Goal: Task Accomplishment & Management: Use online tool/utility

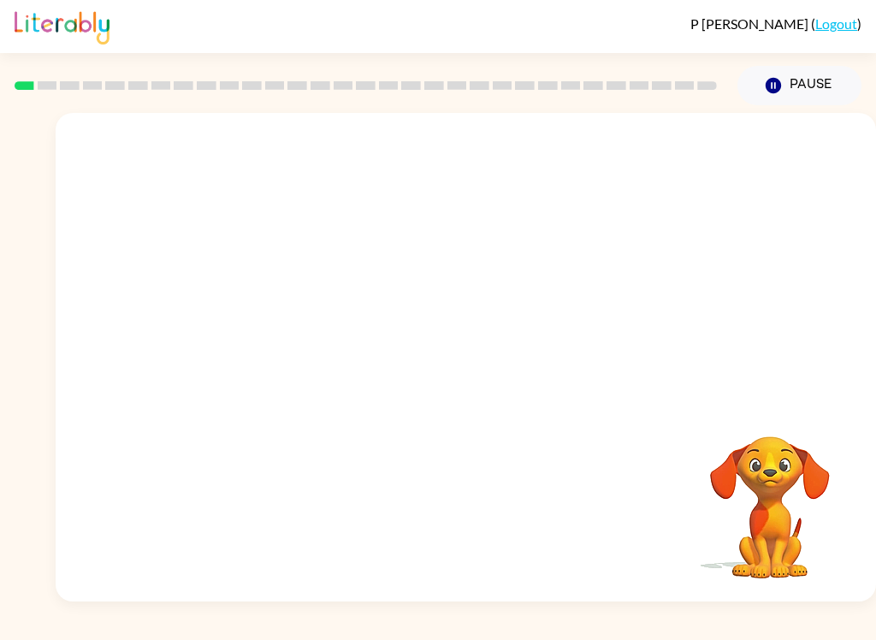
click at [809, 82] on button "Pause Pause" at bounding box center [799, 85] width 124 height 39
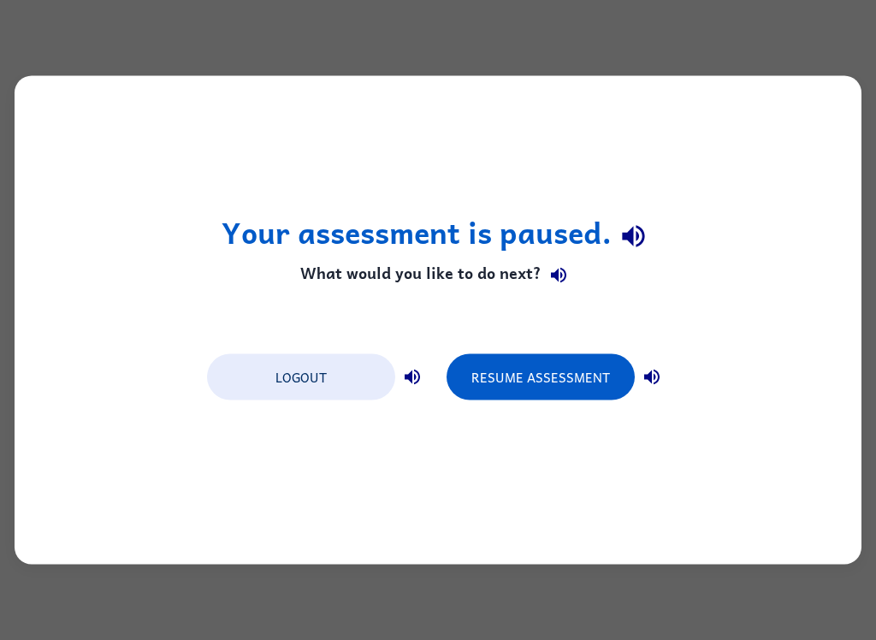
click at [581, 375] on button "Resume Assessment" at bounding box center [540, 377] width 188 height 46
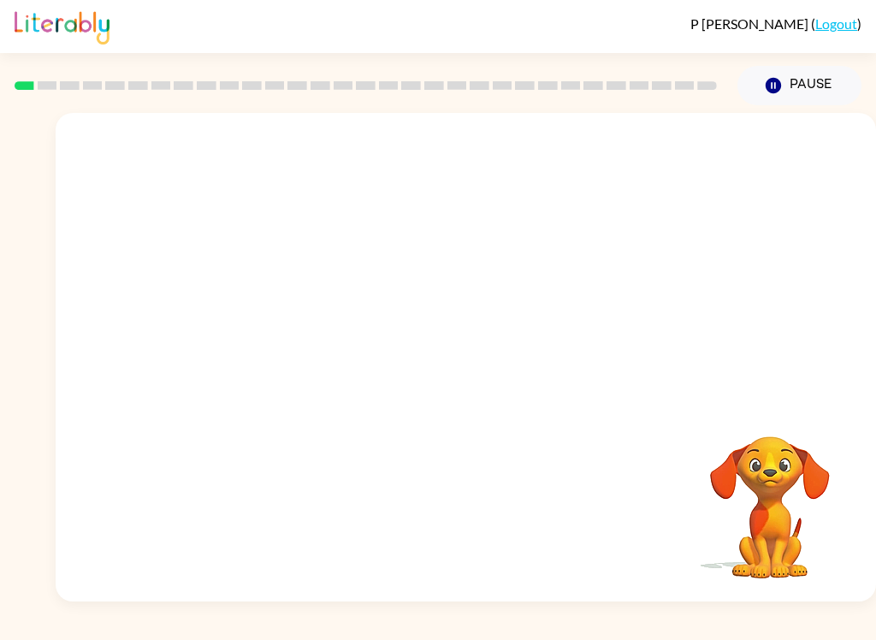
click at [688, 155] on video "Your browser must support playing .mp4 files to use Literably. Please try using…" at bounding box center [466, 256] width 820 height 287
click at [502, 379] on button "button" at bounding box center [465, 365] width 109 height 62
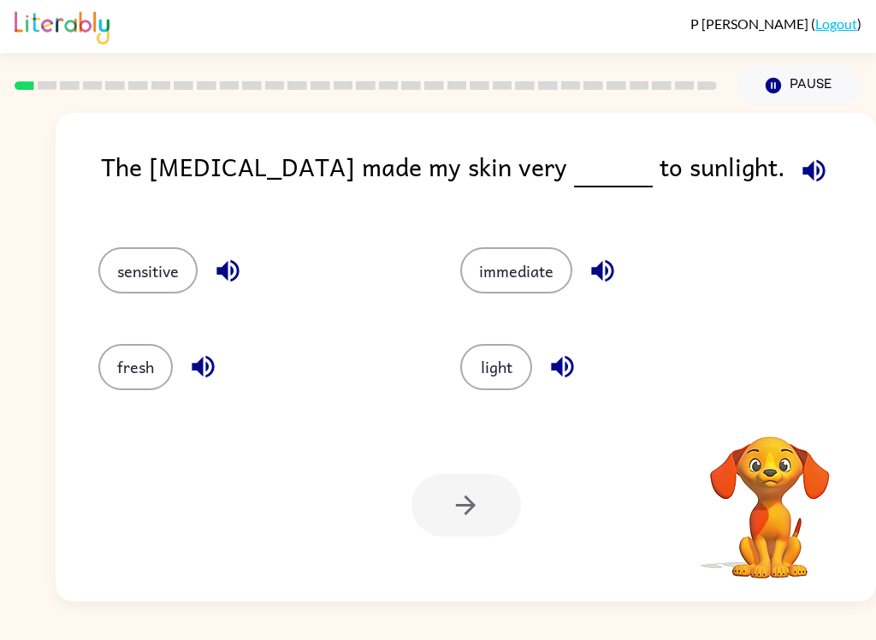
click at [512, 381] on button "light" at bounding box center [496, 367] width 72 height 46
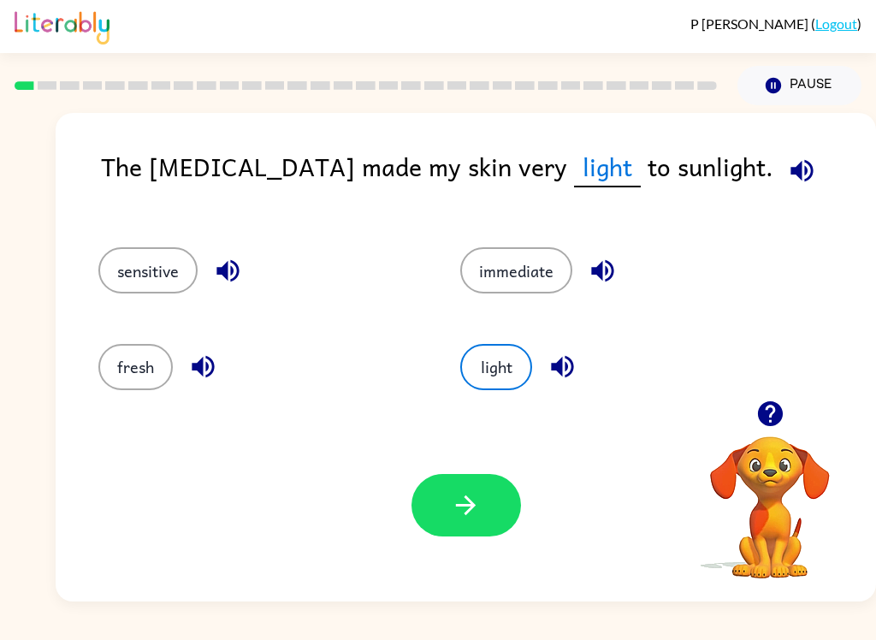
click at [463, 513] on icon "button" at bounding box center [466, 505] width 30 height 30
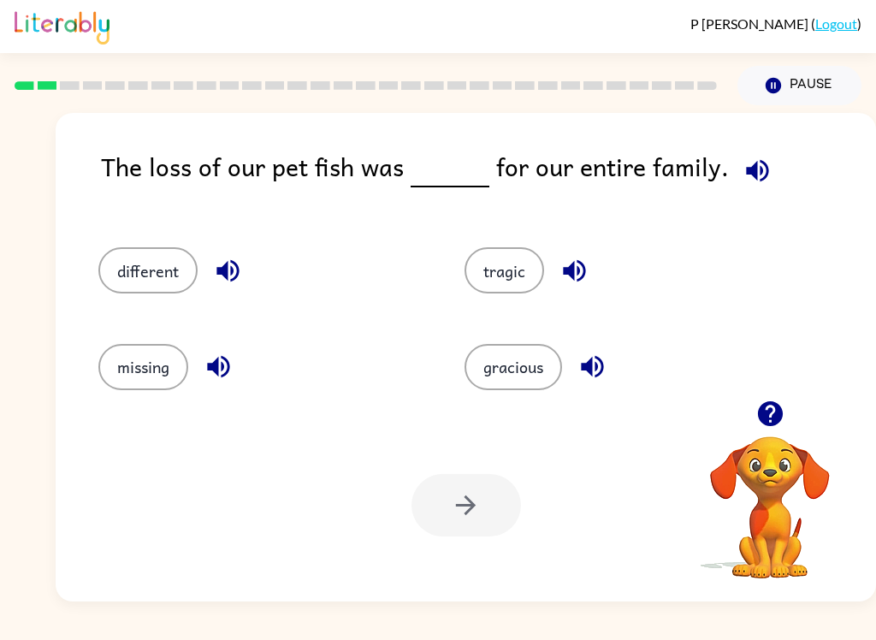
click at [748, 164] on icon "button" at bounding box center [757, 171] width 30 height 30
click at [509, 282] on button "tragic" at bounding box center [504, 270] width 80 height 46
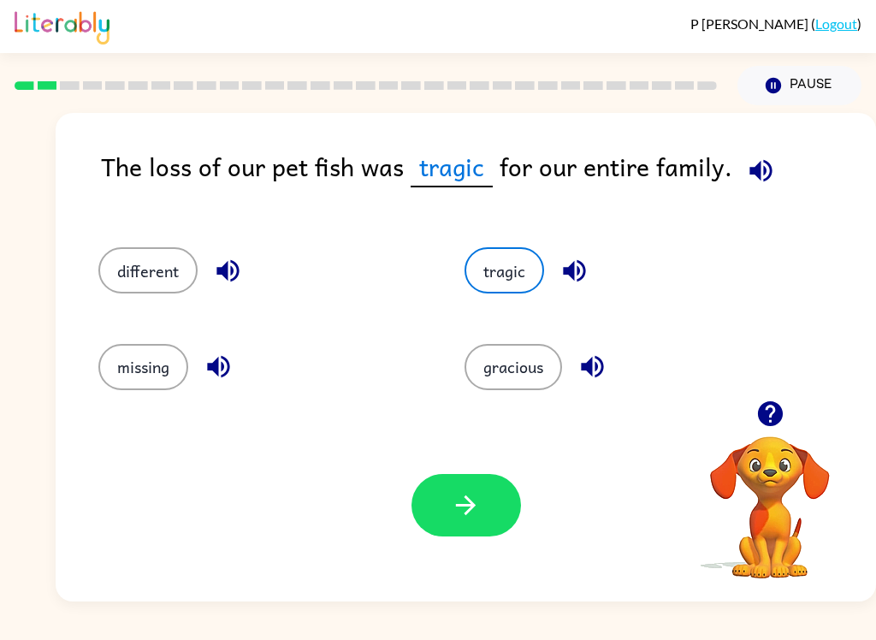
click at [470, 511] on icon "button" at bounding box center [466, 505] width 20 height 20
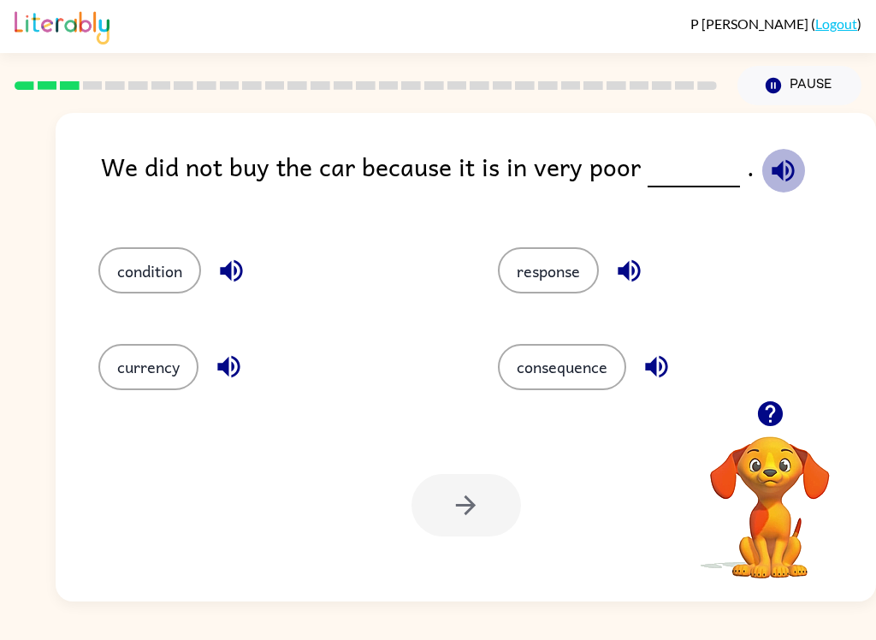
click at [761, 188] on button "button" at bounding box center [783, 171] width 44 height 44
click at [771, 174] on icon "button" at bounding box center [782, 170] width 22 height 22
click at [635, 281] on icon "button" at bounding box center [628, 271] width 22 height 22
click at [660, 374] on icon "button" at bounding box center [656, 366] width 30 height 30
click at [223, 369] on icon "button" at bounding box center [228, 367] width 22 height 22
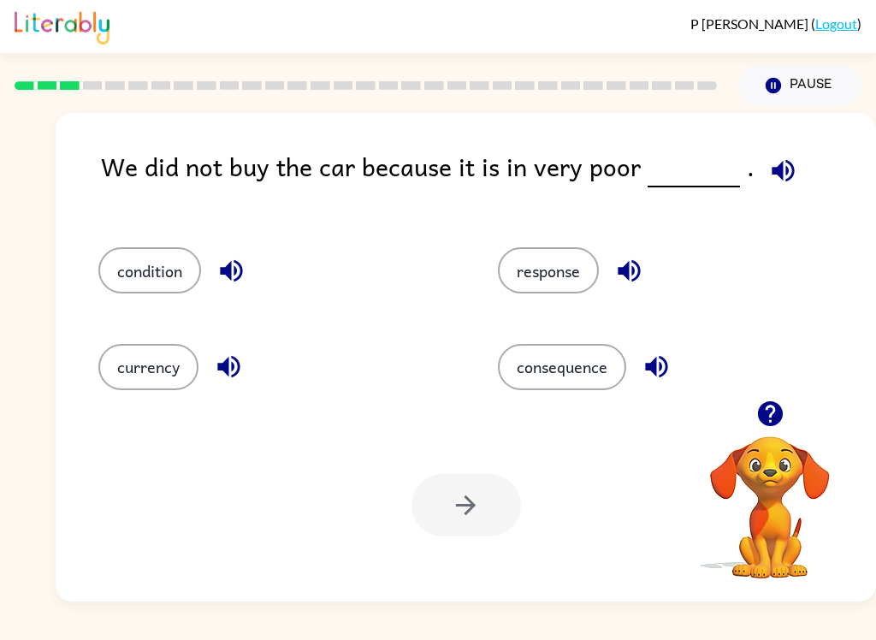
click at [238, 269] on icon "button" at bounding box center [231, 271] width 30 height 30
click at [160, 288] on button "condition" at bounding box center [149, 270] width 103 height 46
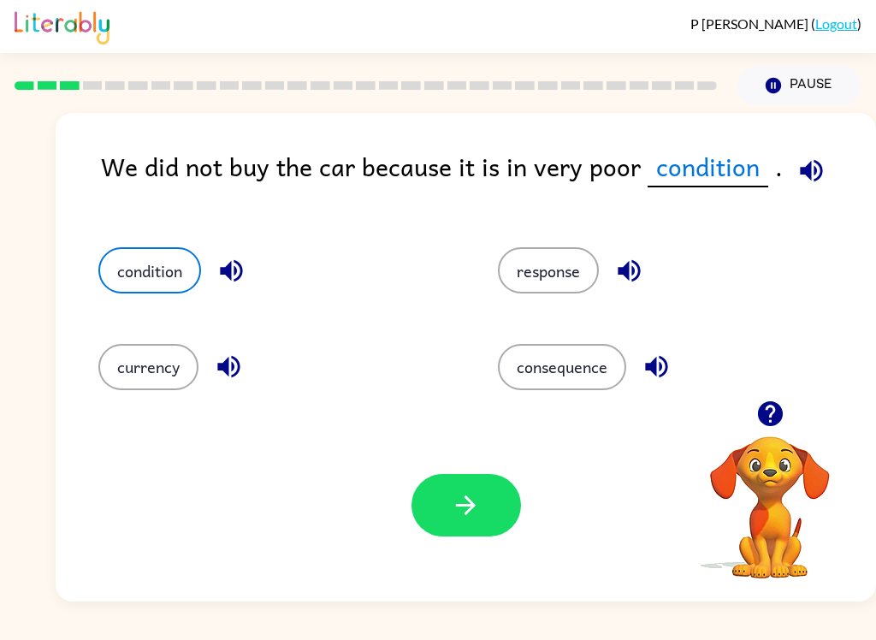
click at [475, 505] on icon "button" at bounding box center [466, 505] width 20 height 20
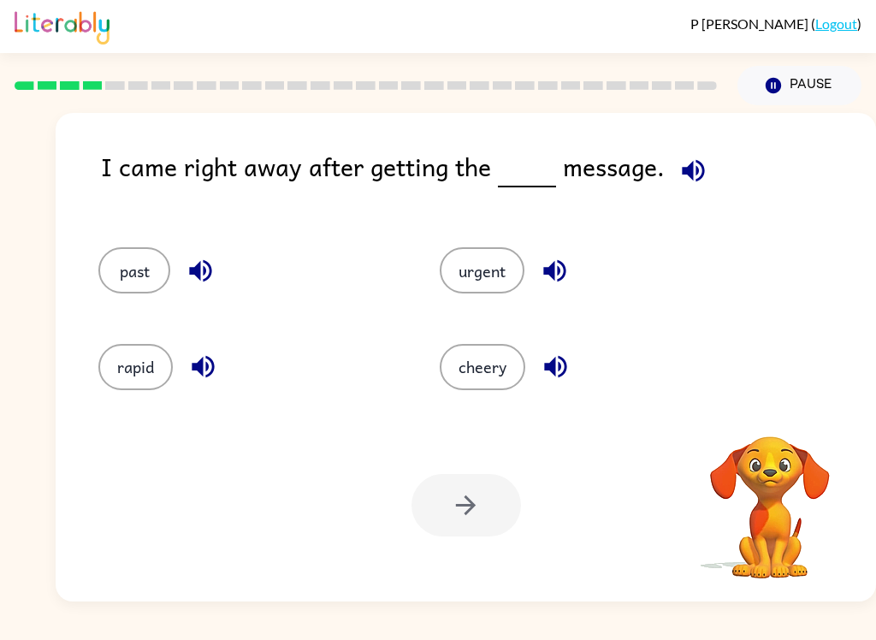
click at [688, 173] on icon "button" at bounding box center [693, 170] width 22 height 22
click at [692, 177] on icon "button" at bounding box center [693, 171] width 30 height 30
click at [558, 263] on icon "button" at bounding box center [555, 271] width 30 height 30
click at [499, 273] on button "urgent" at bounding box center [482, 270] width 85 height 46
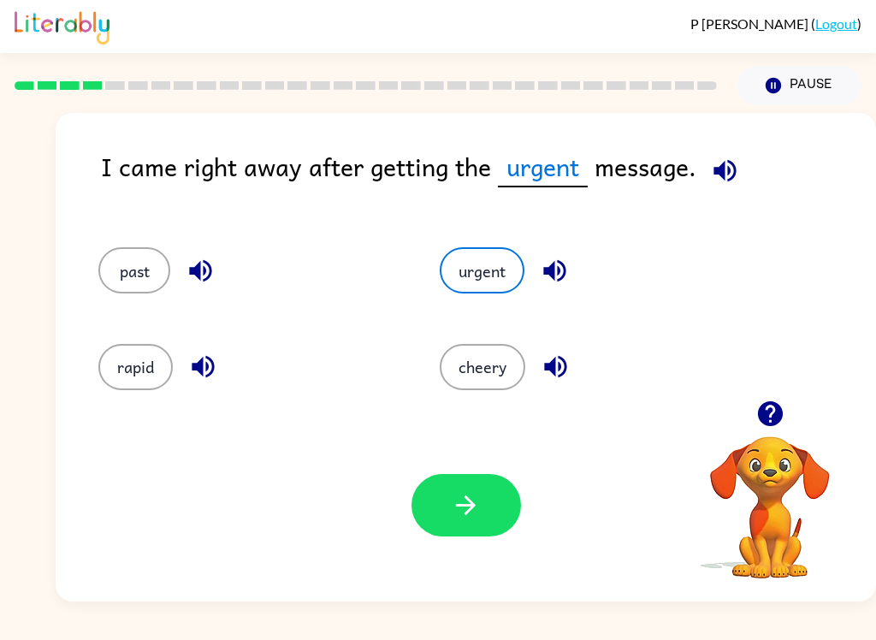
click at [467, 517] on icon "button" at bounding box center [466, 505] width 30 height 30
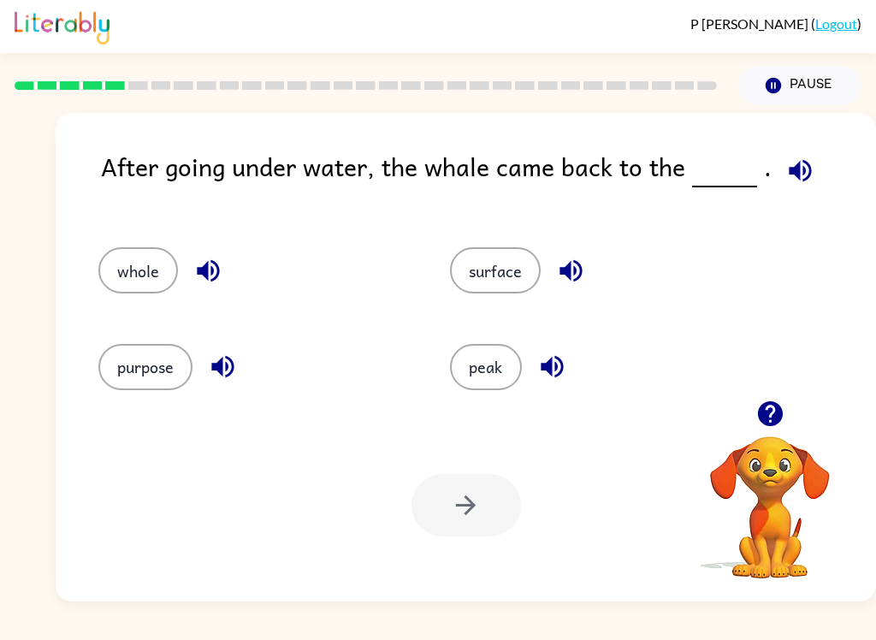
click at [788, 182] on icon "button" at bounding box center [800, 171] width 30 height 30
click at [798, 181] on icon "button" at bounding box center [799, 170] width 22 height 22
click at [211, 278] on icon "button" at bounding box center [208, 271] width 30 height 30
click at [216, 371] on icon "button" at bounding box center [222, 367] width 22 height 22
click at [564, 275] on icon "button" at bounding box center [570, 271] width 22 height 22
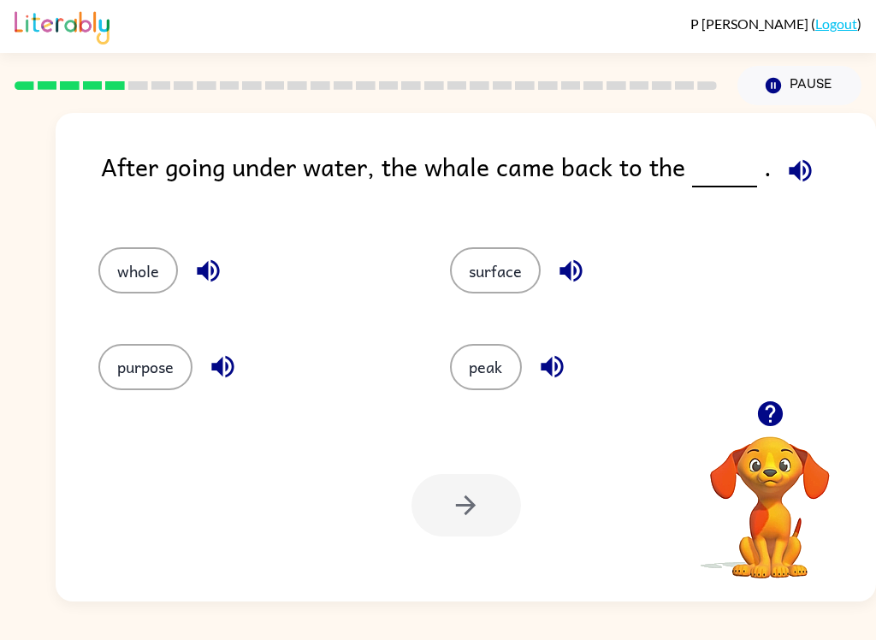
click at [557, 369] on icon "button" at bounding box center [551, 367] width 22 height 22
click at [552, 365] on icon "button" at bounding box center [552, 366] width 30 height 30
click at [553, 365] on icon "button" at bounding box center [552, 366] width 30 height 30
click at [489, 365] on button "peak" at bounding box center [486, 367] width 72 height 46
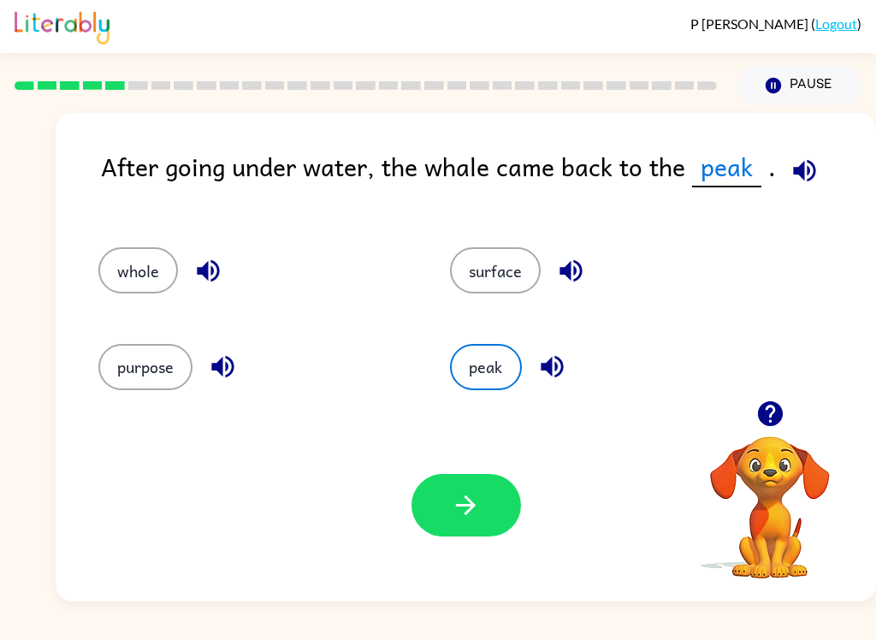
click at [517, 269] on button "surface" at bounding box center [495, 270] width 91 height 46
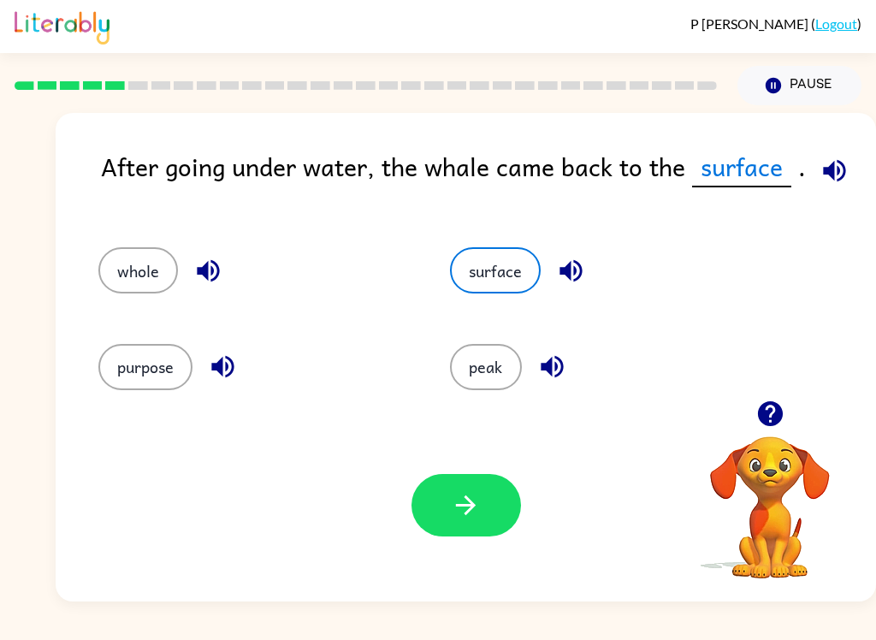
click at [490, 495] on button "button" at bounding box center [465, 505] width 109 height 62
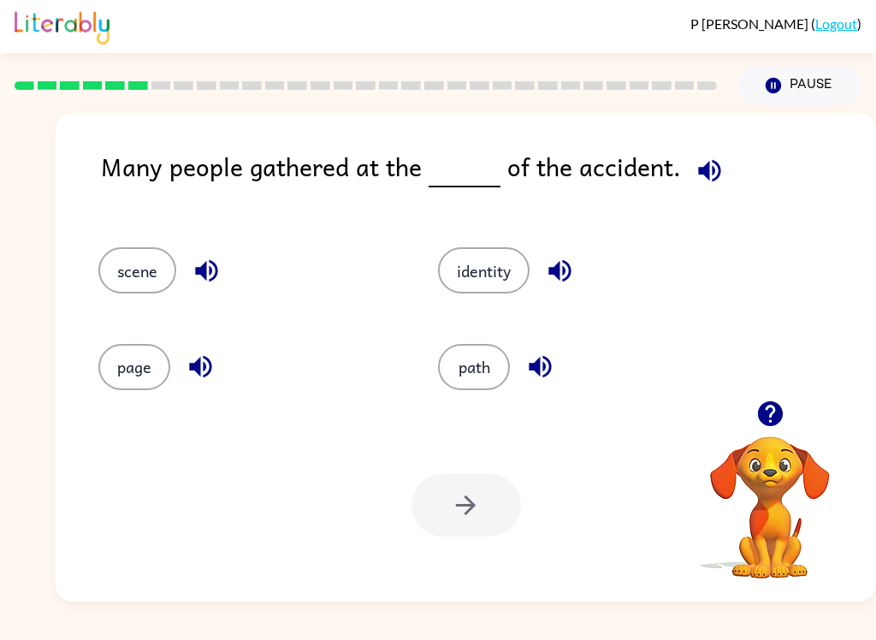
click at [720, 181] on button "button" at bounding box center [710, 171] width 44 height 44
click at [205, 272] on icon "button" at bounding box center [206, 271] width 22 height 22
click at [201, 384] on button "button" at bounding box center [201, 367] width 44 height 44
click at [558, 275] on icon "button" at bounding box center [559, 271] width 22 height 22
click at [536, 381] on icon "button" at bounding box center [540, 366] width 30 height 30
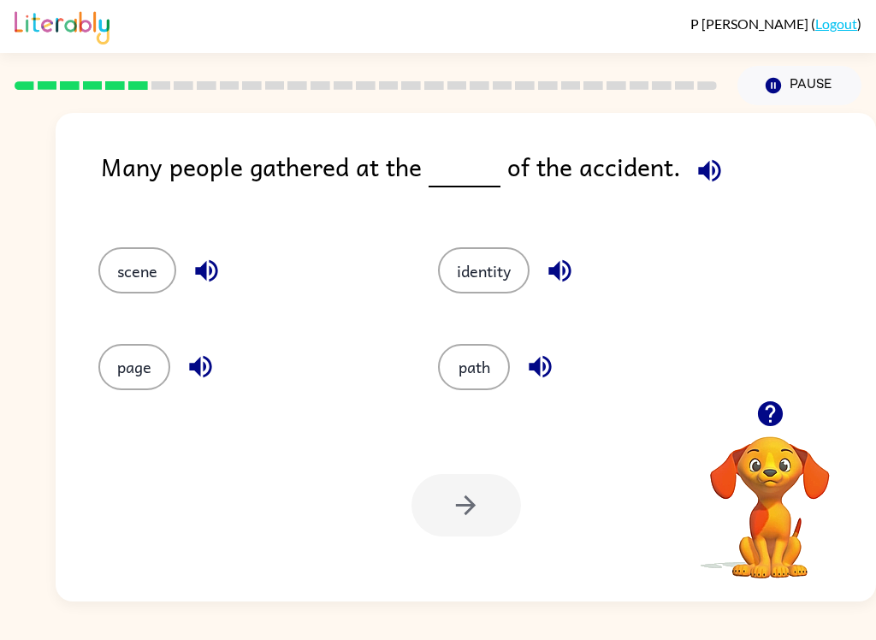
click at [700, 168] on icon "button" at bounding box center [709, 170] width 22 height 22
click at [484, 375] on button "path" at bounding box center [474, 367] width 72 height 46
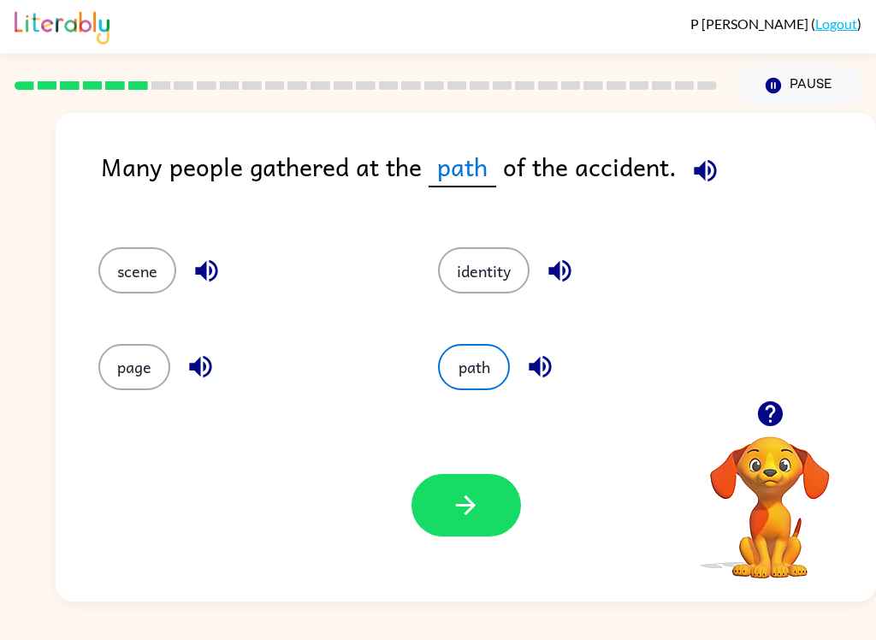
click at [481, 523] on button "button" at bounding box center [465, 505] width 109 height 62
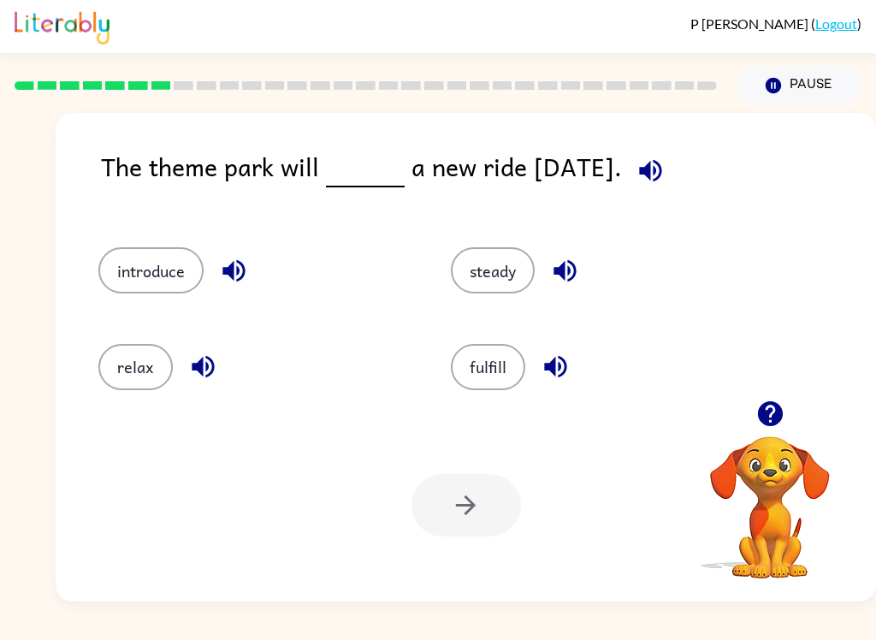
click at [665, 182] on icon "button" at bounding box center [650, 171] width 30 height 30
click at [239, 270] on icon "button" at bounding box center [233, 271] width 22 height 22
click at [175, 267] on button "introduce" at bounding box center [150, 270] width 105 height 46
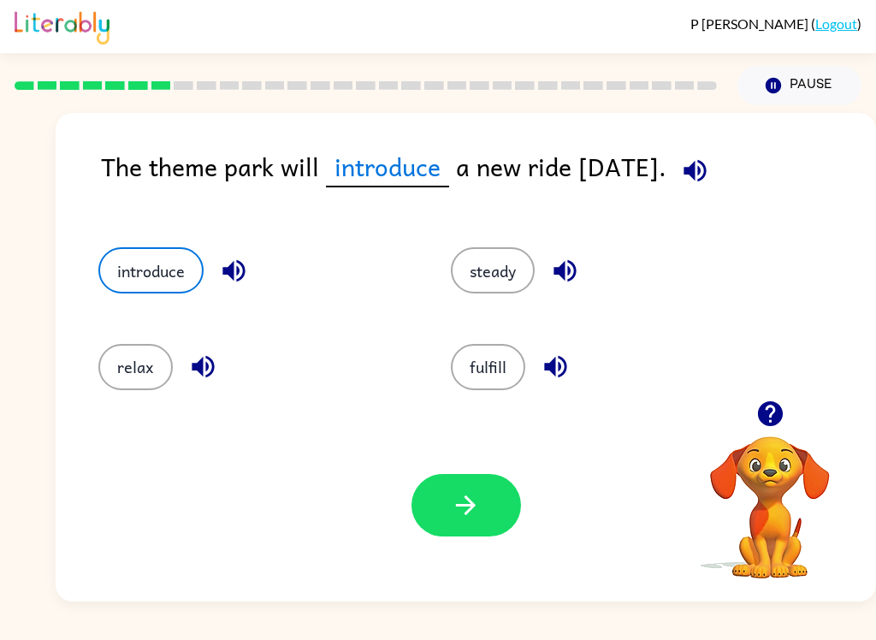
click at [464, 528] on button "button" at bounding box center [465, 505] width 109 height 62
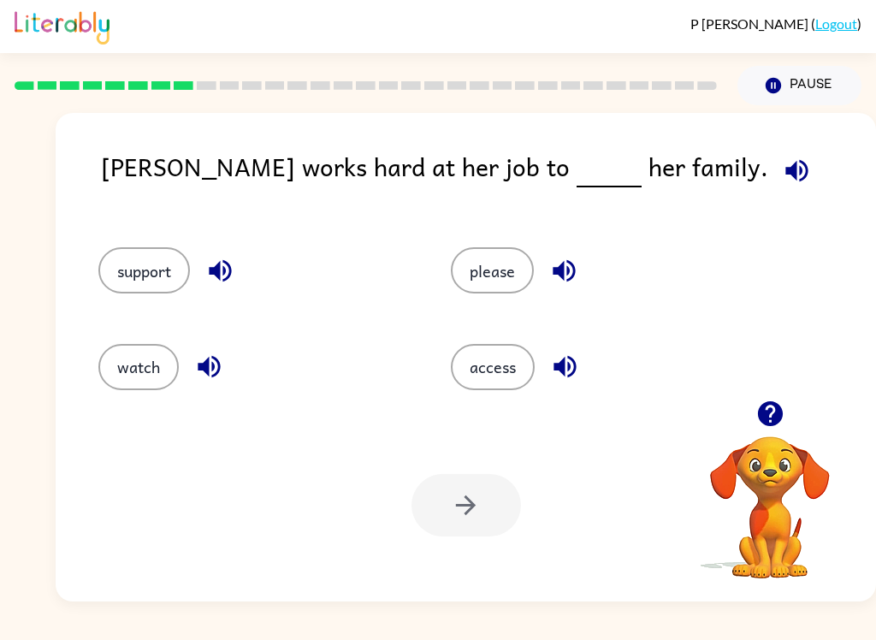
click at [673, 147] on div "[PERSON_NAME] works hard at her job to her family. support please watch access …" at bounding box center [466, 357] width 820 height 488
click at [782, 180] on icon "button" at bounding box center [797, 171] width 30 height 30
click at [220, 274] on icon "button" at bounding box center [220, 271] width 22 height 22
click at [144, 290] on button "support" at bounding box center [144, 270] width 92 height 46
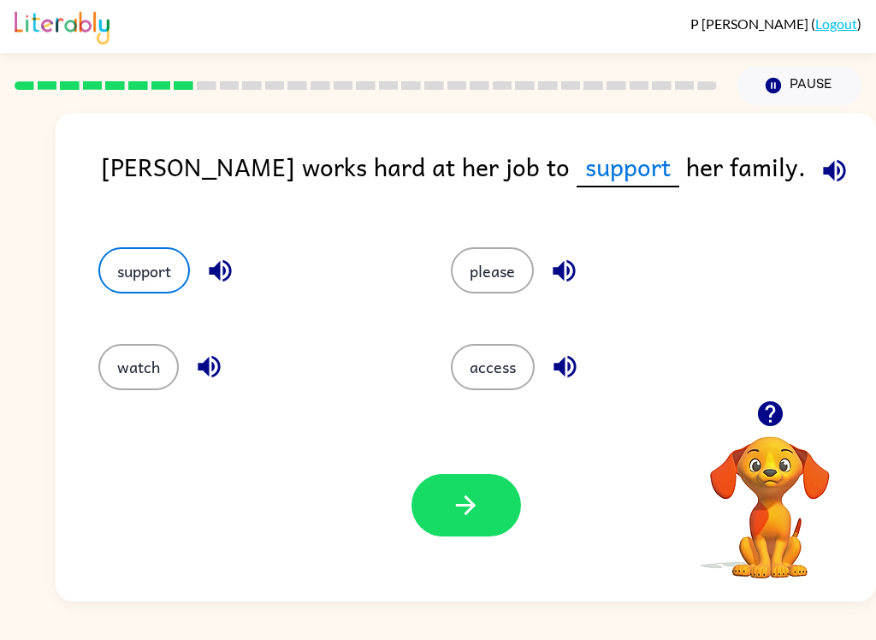
click at [483, 504] on button "button" at bounding box center [465, 505] width 109 height 62
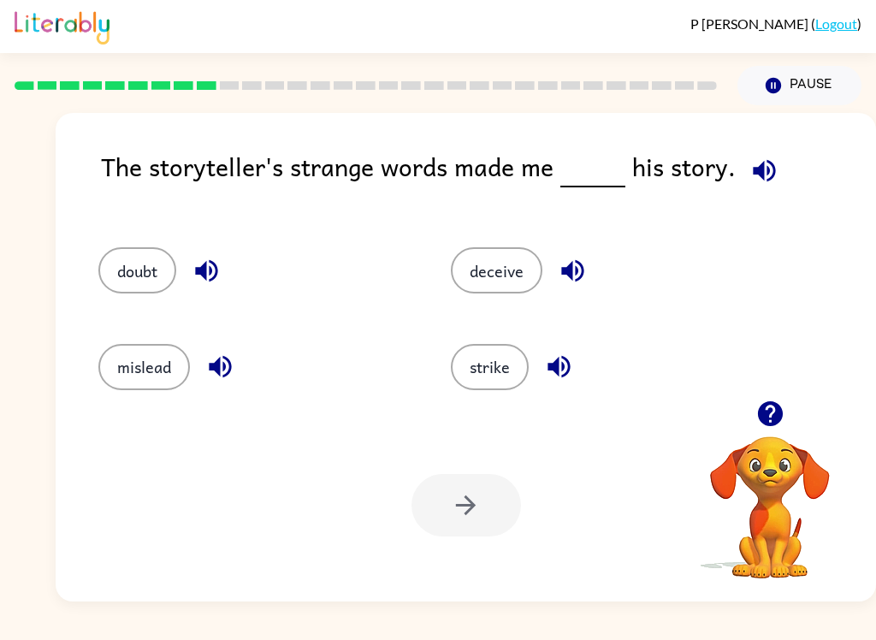
click at [765, 185] on icon "button" at bounding box center [764, 171] width 30 height 30
click at [769, 173] on icon "button" at bounding box center [764, 170] width 22 height 22
click at [204, 273] on icon "button" at bounding box center [206, 271] width 22 height 22
click at [216, 365] on icon "button" at bounding box center [220, 367] width 22 height 22
click at [576, 263] on icon "button" at bounding box center [572, 271] width 22 height 22
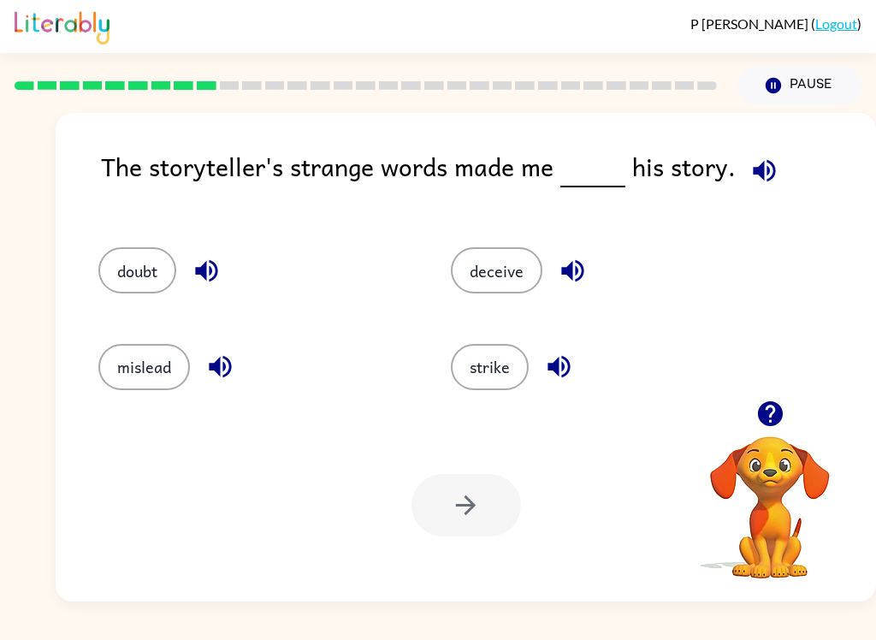
click at [564, 367] on icon "button" at bounding box center [558, 367] width 22 height 22
click at [151, 275] on button "doubt" at bounding box center [137, 270] width 78 height 46
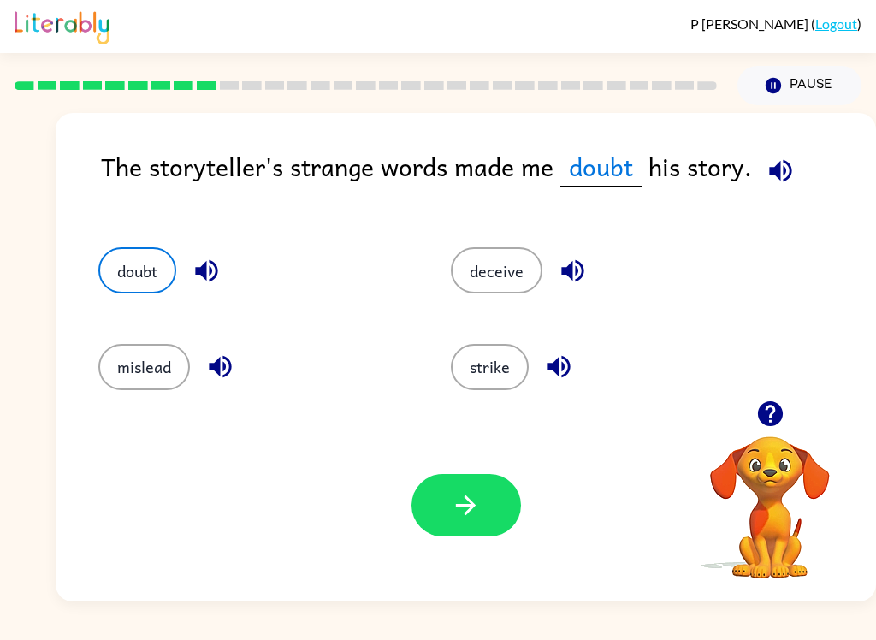
click at [486, 505] on button "button" at bounding box center [465, 505] width 109 height 62
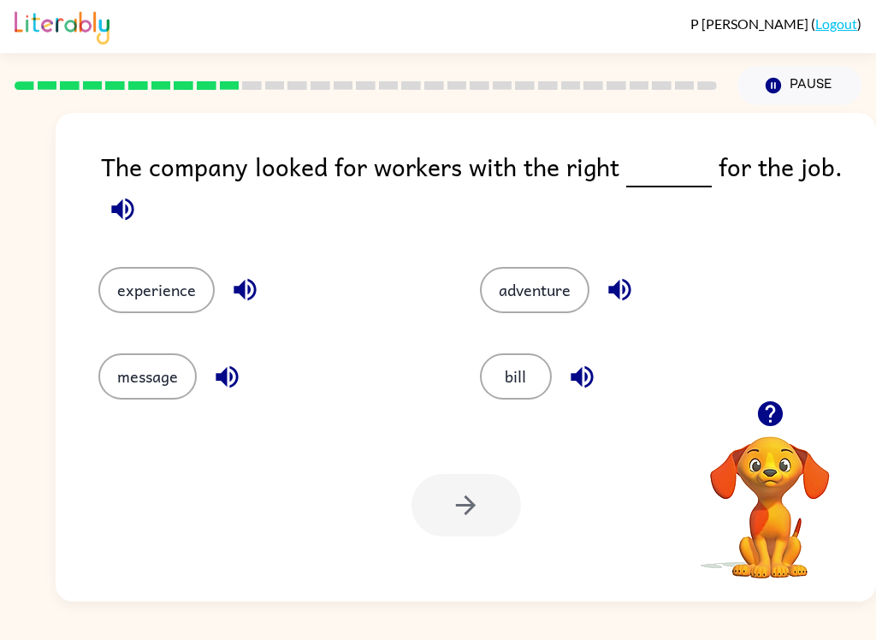
click at [121, 221] on icon "button" at bounding box center [123, 209] width 30 height 30
click at [121, 217] on icon "button" at bounding box center [122, 209] width 22 height 22
click at [236, 301] on icon "button" at bounding box center [245, 290] width 30 height 30
click at [159, 282] on button "experience" at bounding box center [156, 290] width 116 height 46
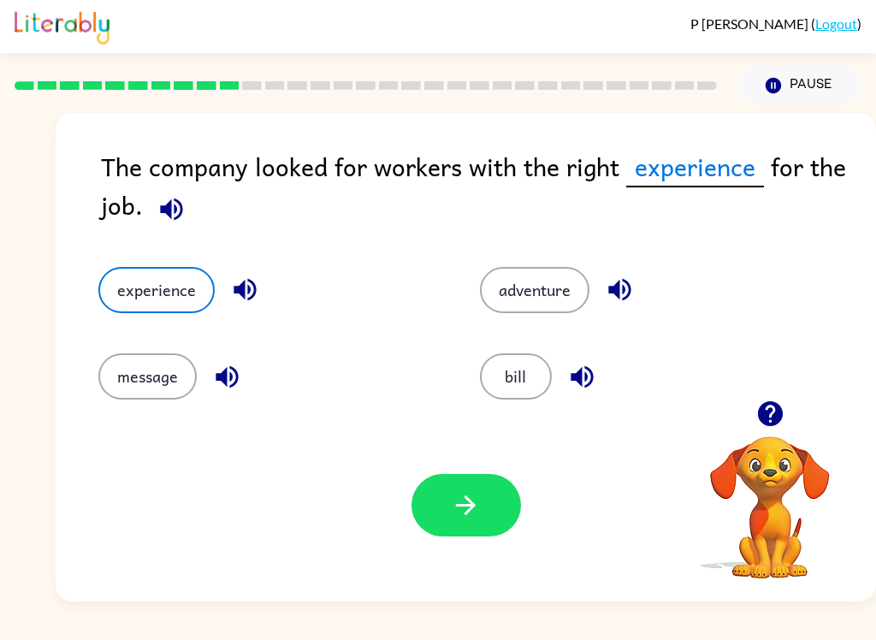
click at [482, 511] on button "button" at bounding box center [465, 505] width 109 height 62
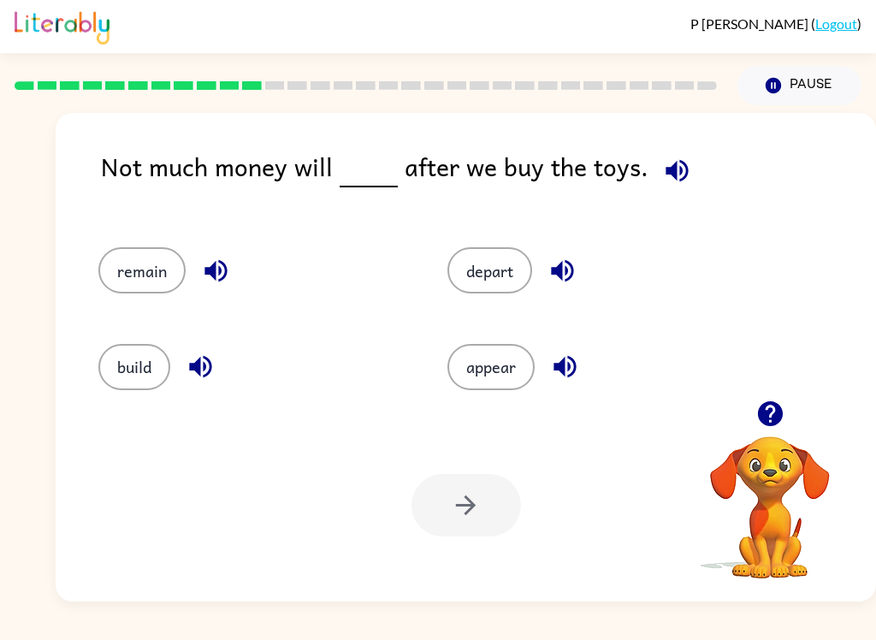
click at [662, 167] on icon "button" at bounding box center [677, 171] width 30 height 30
click at [168, 287] on button "remain" at bounding box center [141, 270] width 87 height 46
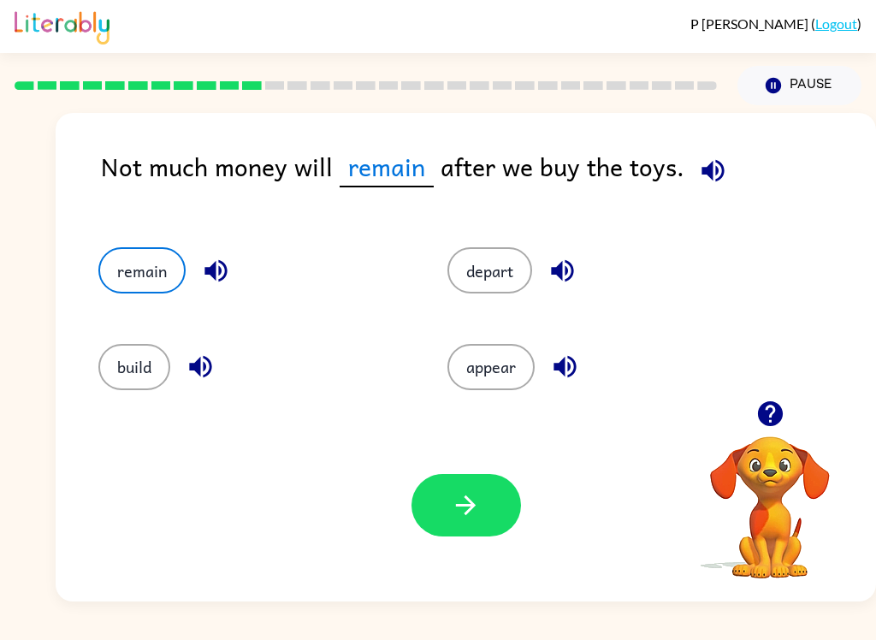
click at [472, 503] on icon "button" at bounding box center [466, 505] width 20 height 20
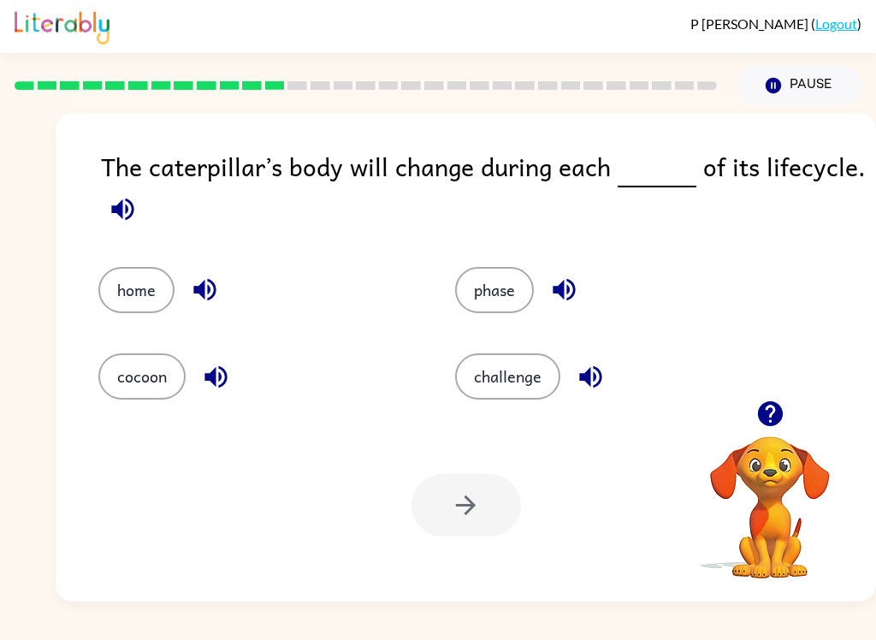
click at [101, 216] on button "button" at bounding box center [123, 209] width 44 height 44
click at [133, 203] on icon "button" at bounding box center [123, 209] width 30 height 30
click at [582, 292] on button "button" at bounding box center [564, 290] width 44 height 44
click at [501, 283] on button "phase" at bounding box center [494, 290] width 79 height 46
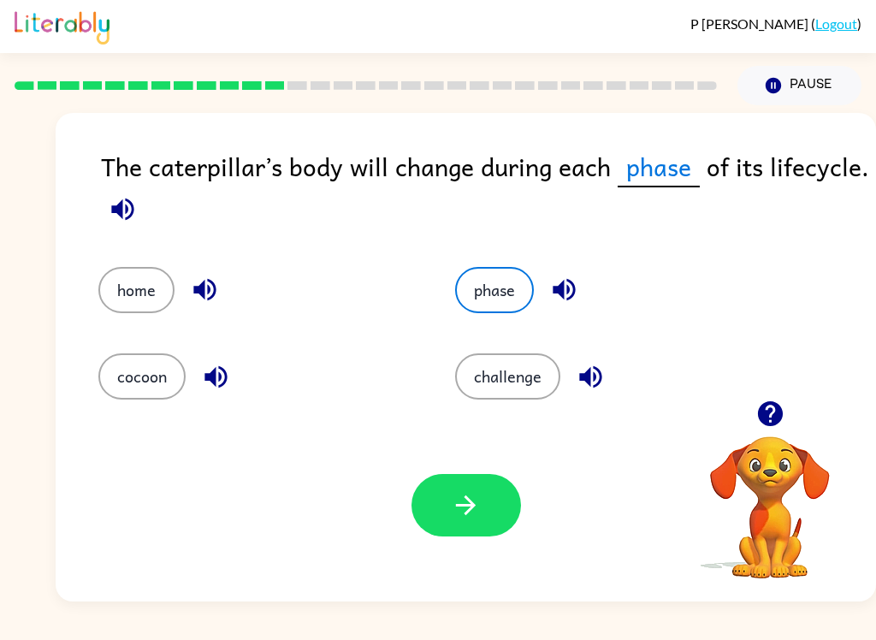
click at [481, 518] on button "button" at bounding box center [465, 505] width 109 height 62
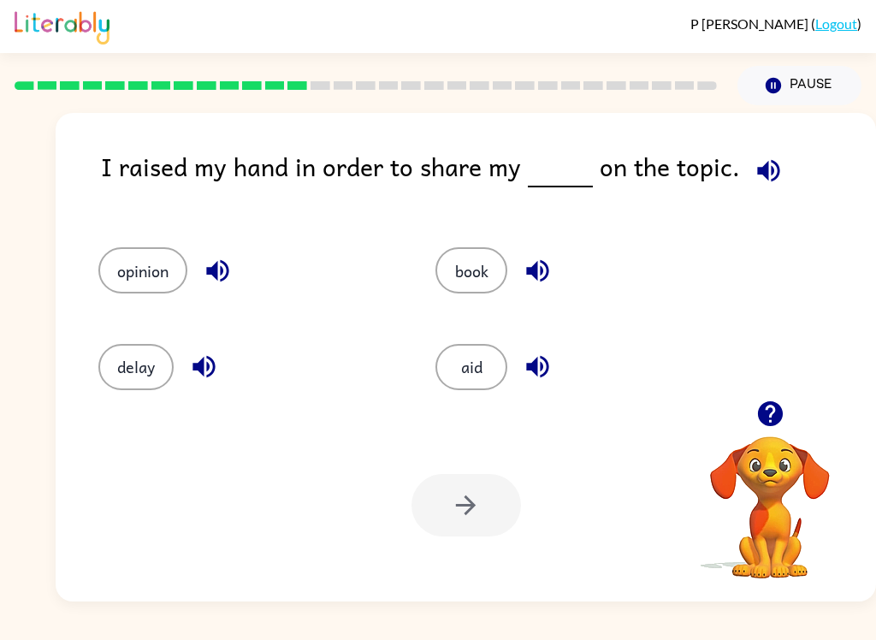
click at [747, 171] on button "button" at bounding box center [769, 171] width 44 height 44
click at [155, 279] on button "opinion" at bounding box center [142, 270] width 89 height 46
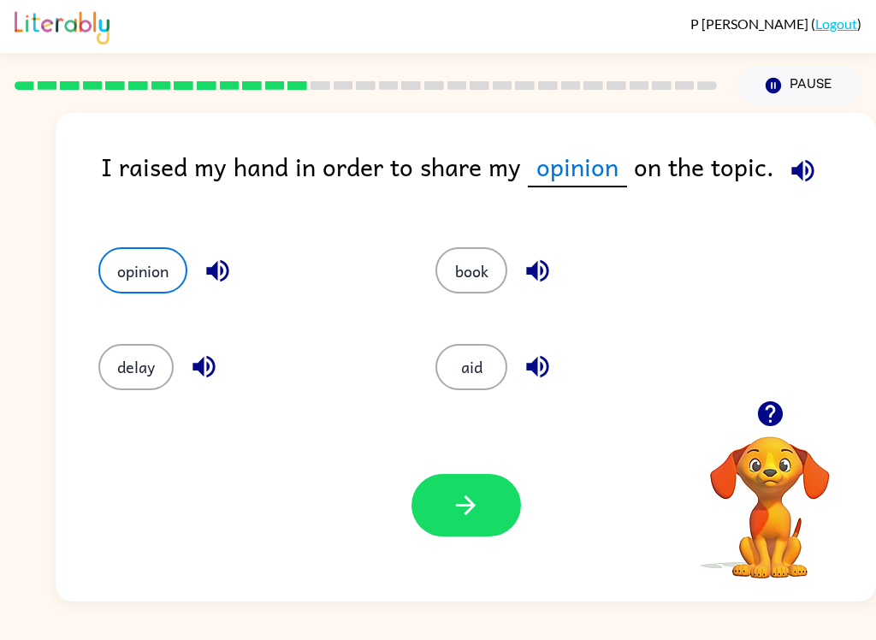
click at [487, 514] on button "button" at bounding box center [465, 505] width 109 height 62
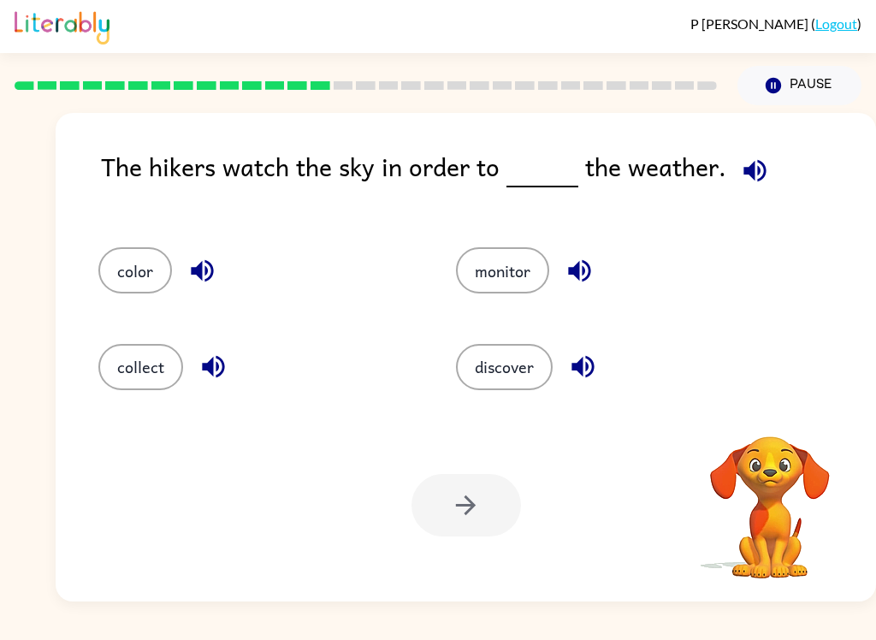
click at [745, 171] on icon "button" at bounding box center [754, 170] width 22 height 22
click at [744, 182] on icon "button" at bounding box center [755, 171] width 30 height 30
click at [568, 275] on icon "button" at bounding box center [579, 271] width 30 height 30
click at [532, 268] on button "monitor" at bounding box center [502, 270] width 93 height 46
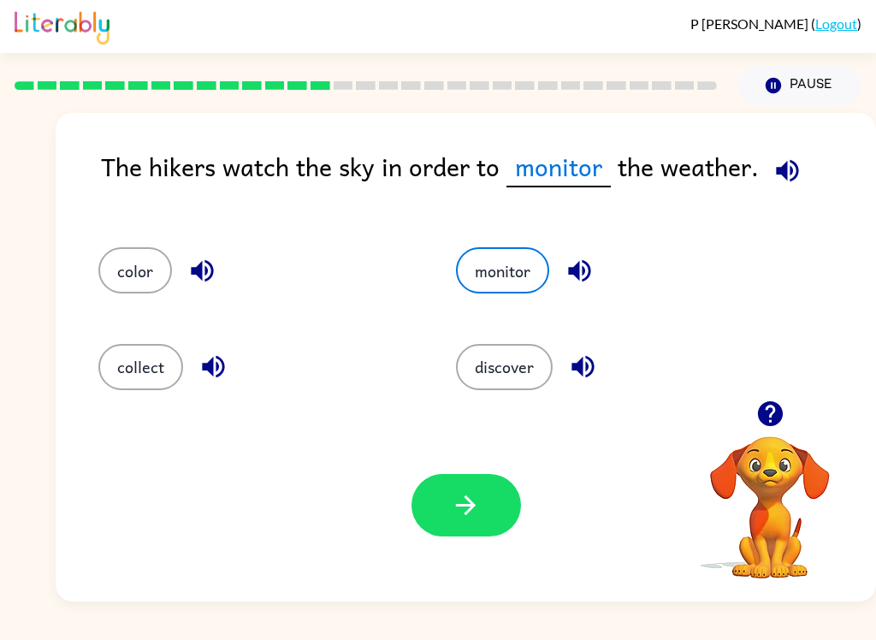
click at [481, 517] on button "button" at bounding box center [465, 505] width 109 height 62
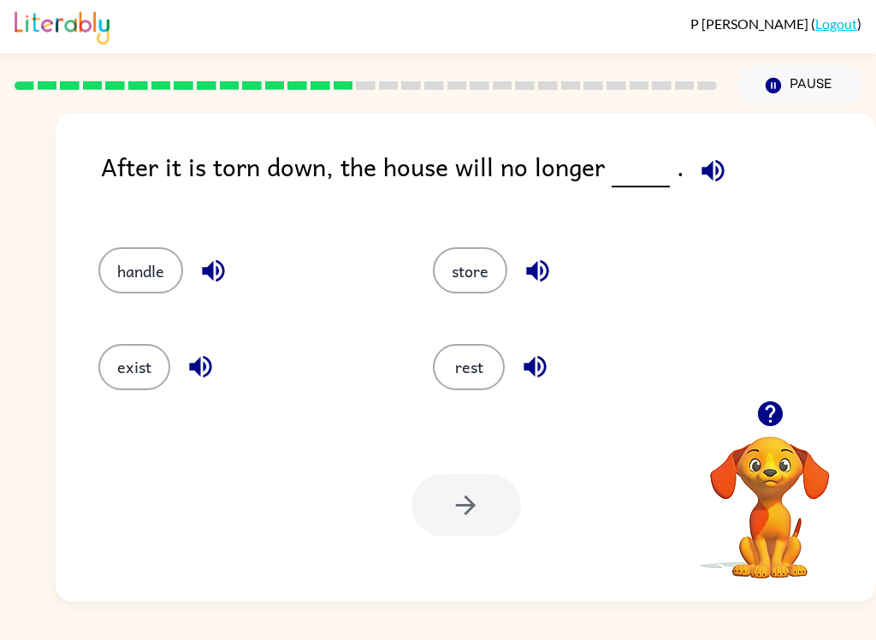
click at [701, 168] on icon "button" at bounding box center [712, 170] width 22 height 22
click at [210, 284] on icon "button" at bounding box center [213, 271] width 30 height 30
click at [204, 361] on icon "button" at bounding box center [201, 366] width 30 height 30
click at [468, 511] on div at bounding box center [465, 505] width 109 height 62
click at [140, 363] on button "exist" at bounding box center [134, 367] width 72 height 46
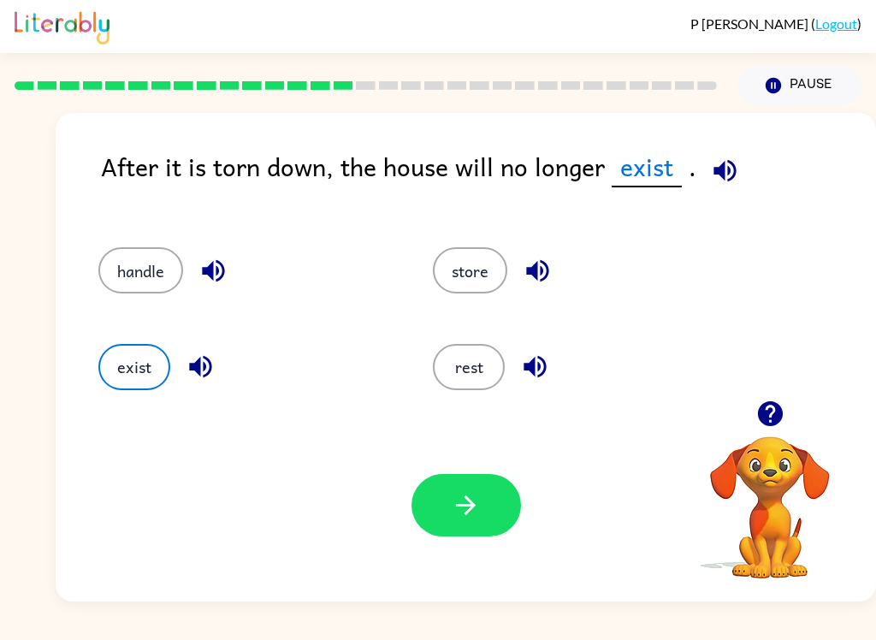
click at [446, 523] on button "button" at bounding box center [465, 505] width 109 height 62
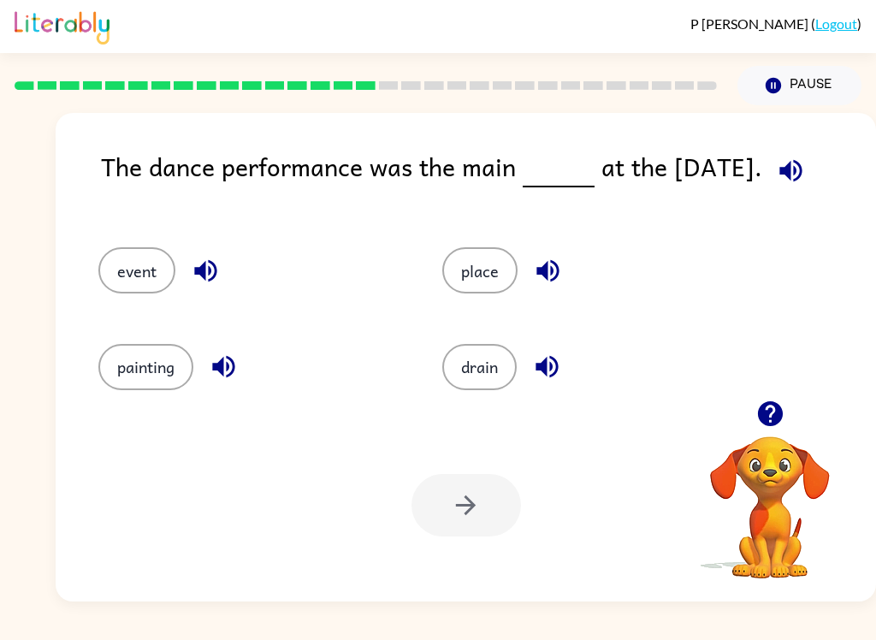
click at [789, 178] on icon "button" at bounding box center [790, 170] width 22 height 22
click at [150, 281] on button "event" at bounding box center [136, 270] width 77 height 46
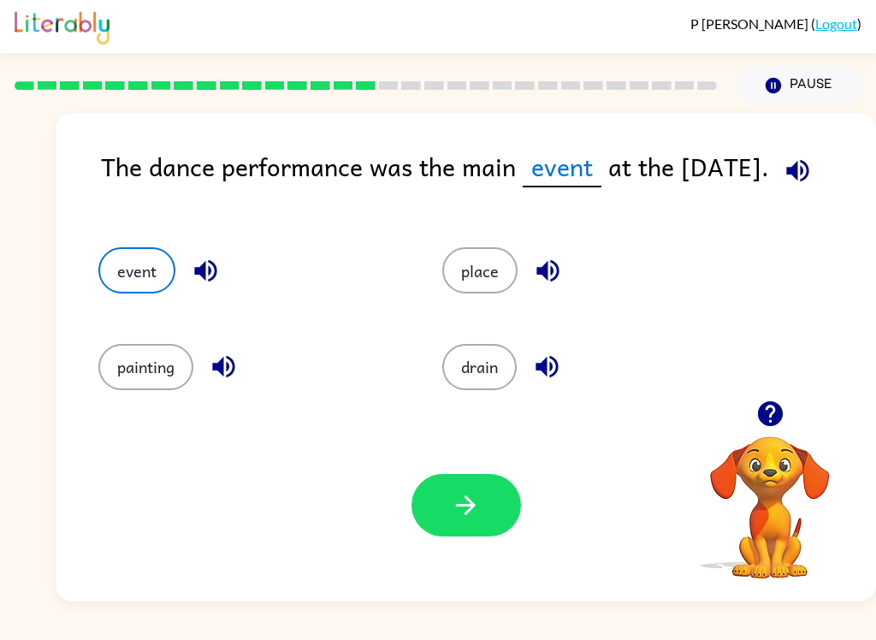
click at [481, 506] on button "button" at bounding box center [465, 505] width 109 height 62
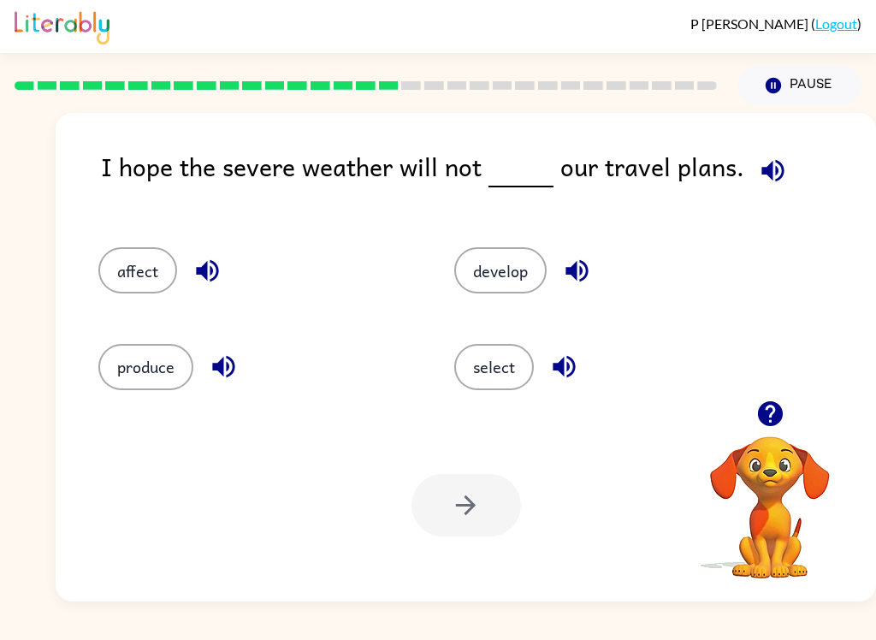
click at [761, 167] on icon "button" at bounding box center [772, 170] width 22 height 22
click at [188, 278] on button "button" at bounding box center [208, 271] width 44 height 44
click at [158, 263] on button "affect" at bounding box center [137, 270] width 79 height 46
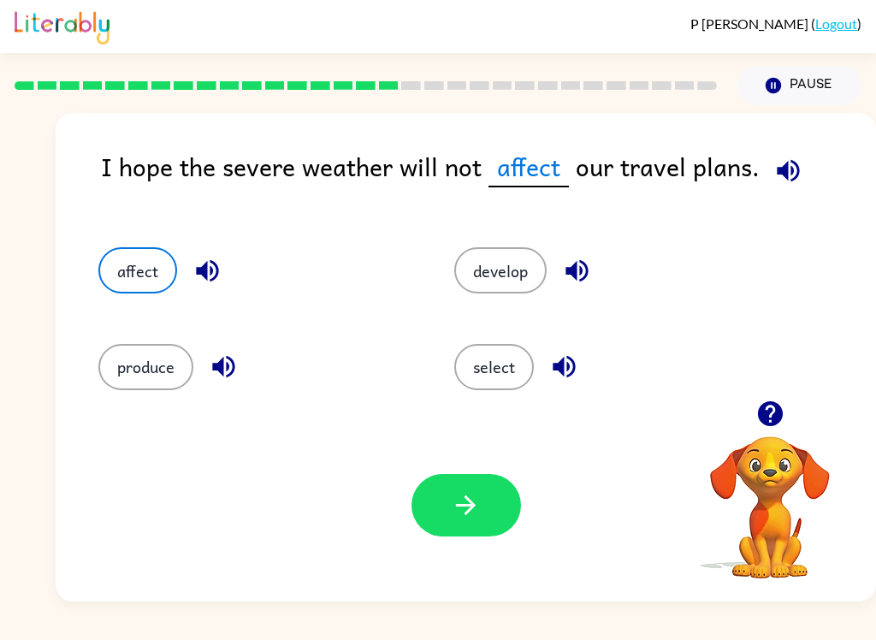
click at [486, 513] on button "button" at bounding box center [465, 505] width 109 height 62
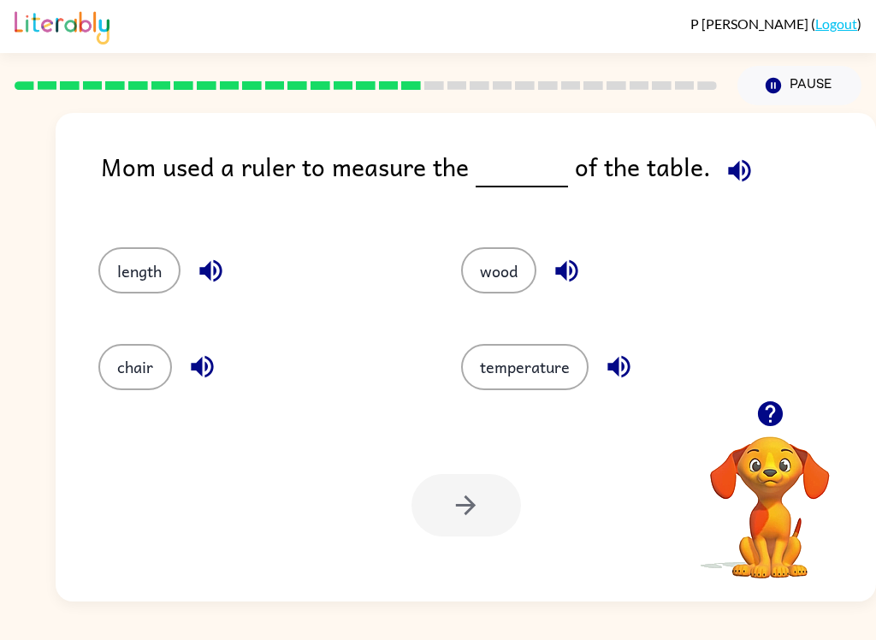
click at [744, 161] on icon "button" at bounding box center [739, 171] width 30 height 30
click at [510, 275] on button "wood" at bounding box center [498, 270] width 75 height 46
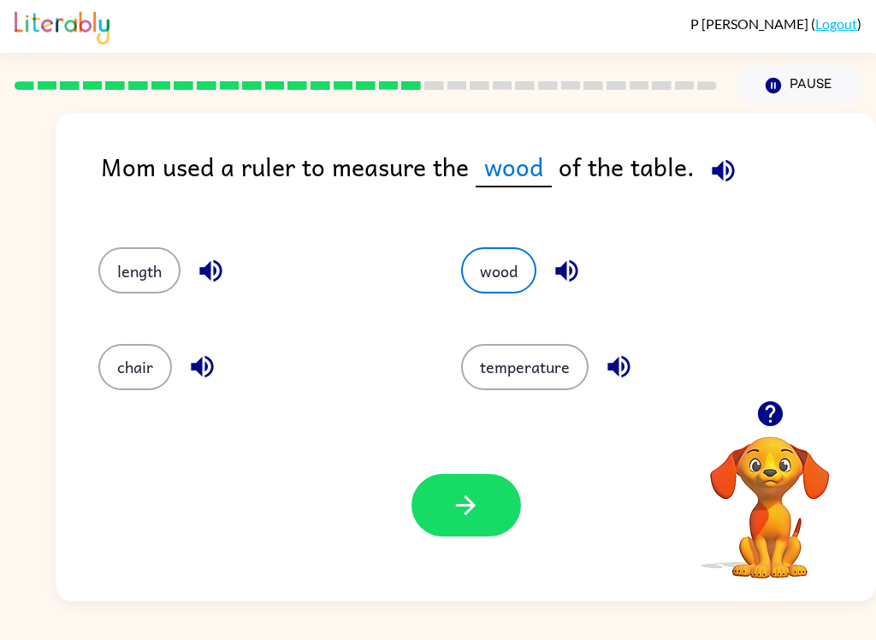
click at [723, 174] on icon "button" at bounding box center [723, 170] width 22 height 22
click at [515, 268] on button "wood" at bounding box center [498, 270] width 75 height 46
click at [519, 278] on button "wood" at bounding box center [498, 270] width 75 height 46
click at [616, 369] on icon "button" at bounding box center [618, 367] width 22 height 22
click at [195, 370] on icon "button" at bounding box center [202, 367] width 22 height 22
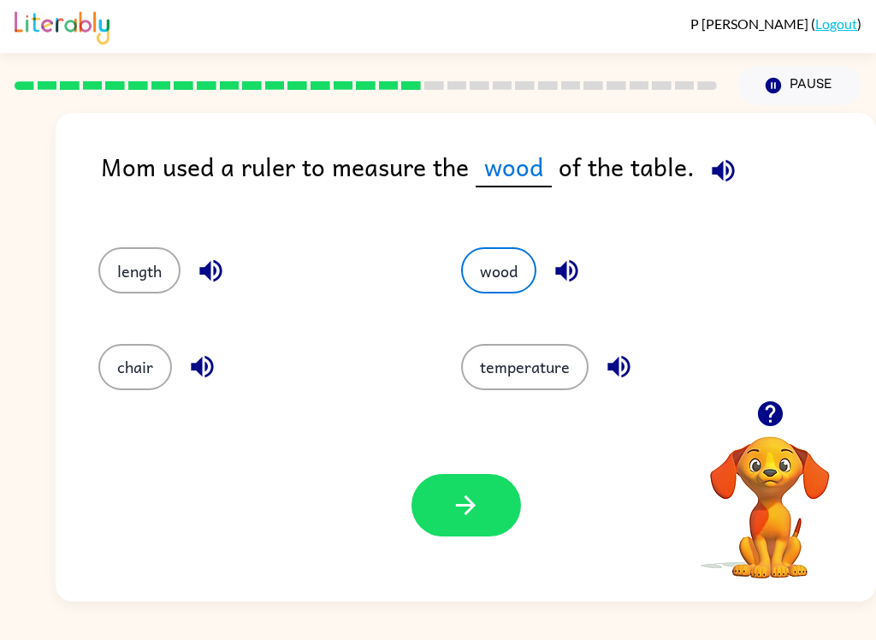
click at [145, 274] on button "length" at bounding box center [139, 270] width 82 height 46
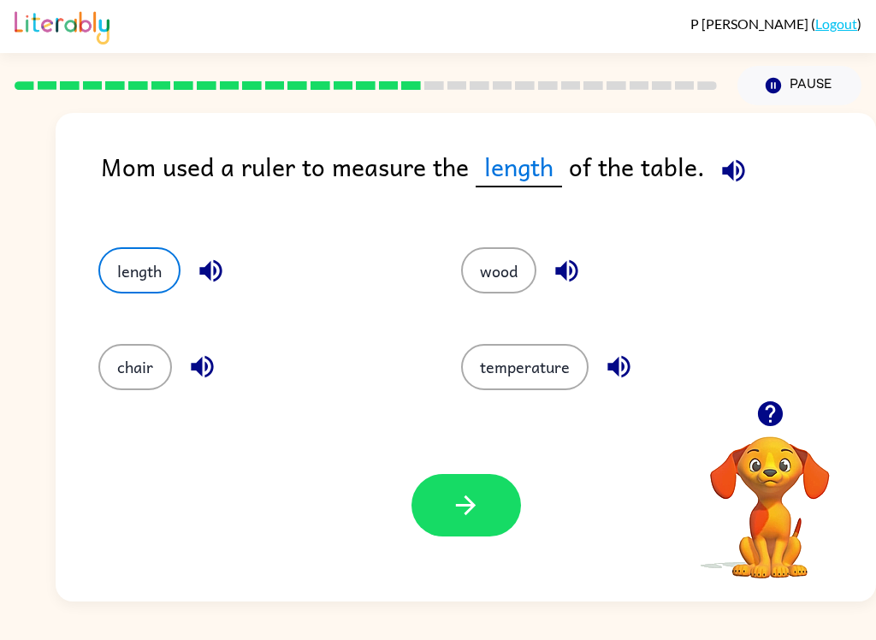
click at [475, 505] on icon "button" at bounding box center [466, 505] width 30 height 30
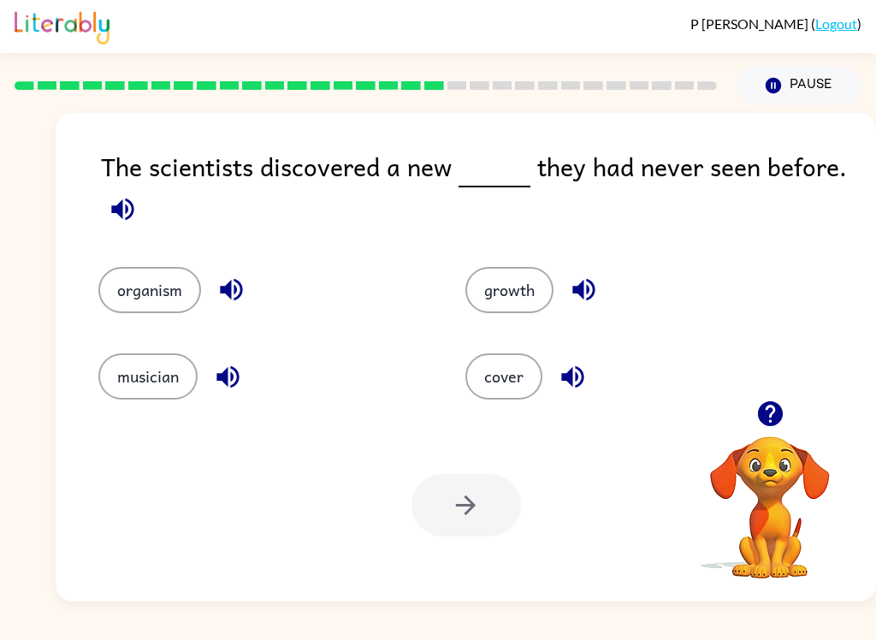
click at [121, 216] on icon "button" at bounding box center [122, 209] width 22 height 22
click at [234, 293] on icon "button" at bounding box center [231, 290] width 22 height 22
click at [228, 383] on icon "button" at bounding box center [227, 376] width 22 height 22
click at [172, 301] on button "organism" at bounding box center [149, 290] width 103 height 46
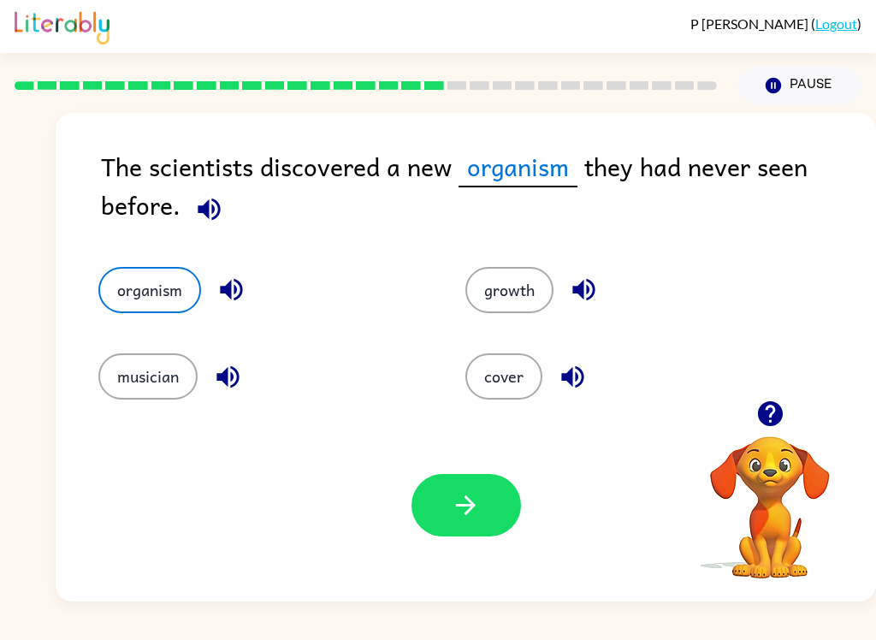
click at [475, 520] on icon "button" at bounding box center [466, 505] width 30 height 30
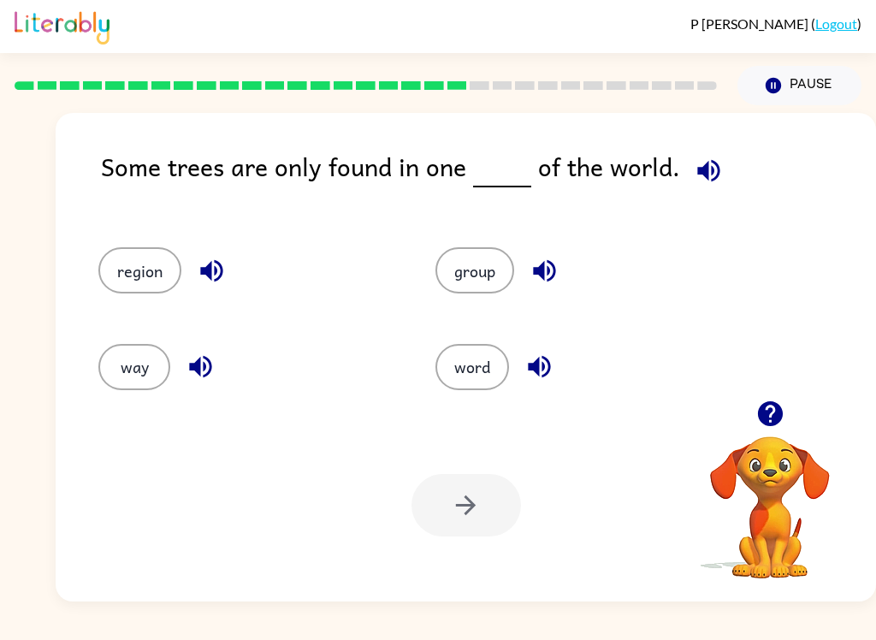
click at [224, 272] on icon "button" at bounding box center [212, 271] width 30 height 30
click at [533, 369] on icon "button" at bounding box center [539, 367] width 22 height 22
click at [209, 381] on icon "button" at bounding box center [201, 366] width 30 height 30
click at [138, 275] on button "region" at bounding box center [139, 270] width 83 height 46
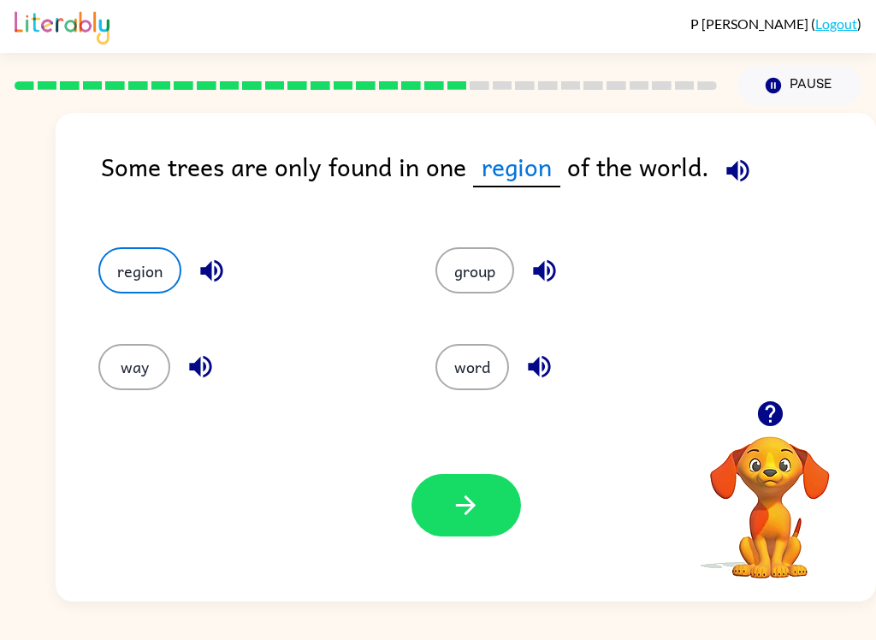
click at [470, 517] on icon "button" at bounding box center [466, 505] width 30 height 30
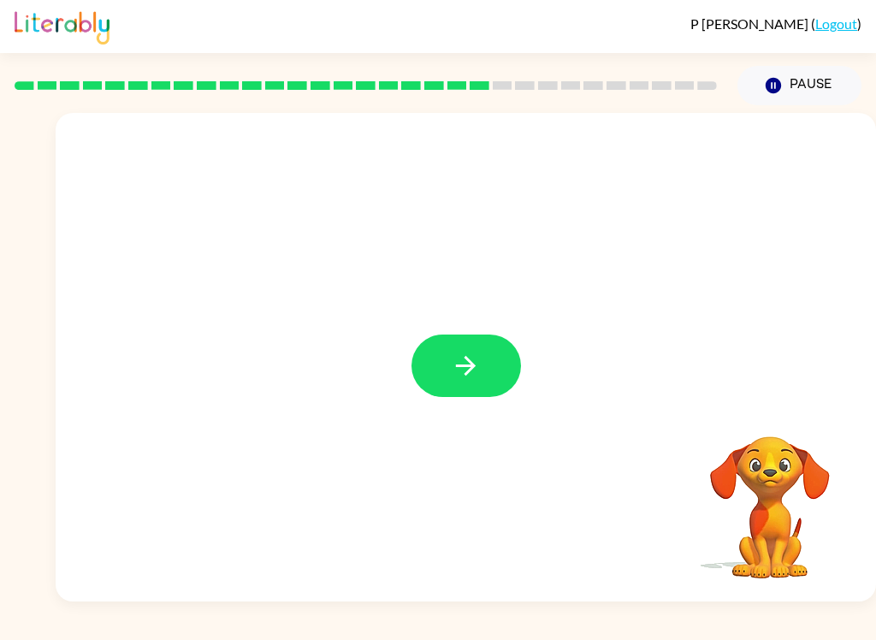
click at [470, 376] on icon "button" at bounding box center [466, 366] width 30 height 30
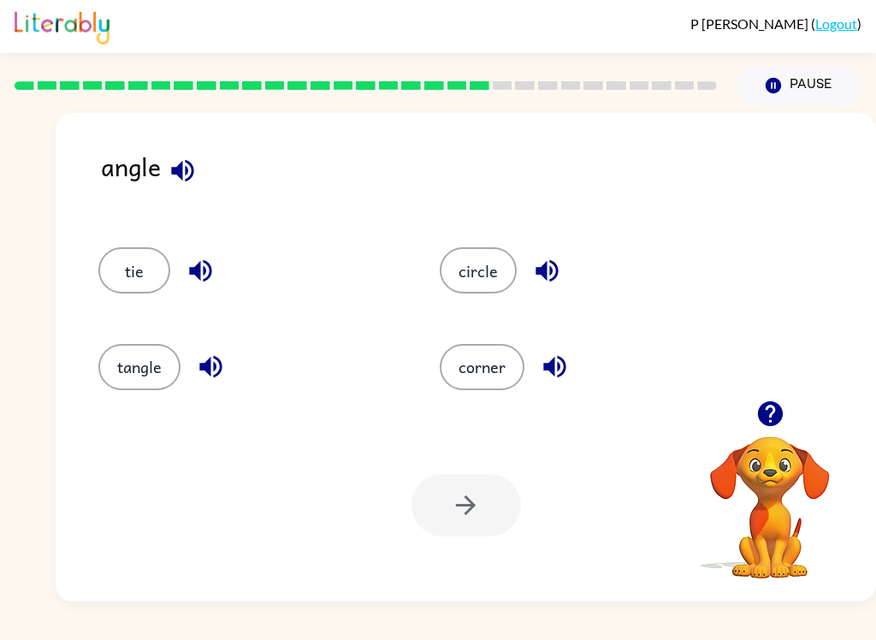
click at [544, 272] on icon "button" at bounding box center [546, 271] width 22 height 22
click at [540, 373] on icon "button" at bounding box center [555, 366] width 30 height 30
click at [201, 369] on icon "button" at bounding box center [210, 367] width 22 height 22
click at [185, 272] on button "button" at bounding box center [201, 271] width 44 height 44
click at [134, 275] on button "tie" at bounding box center [134, 270] width 72 height 46
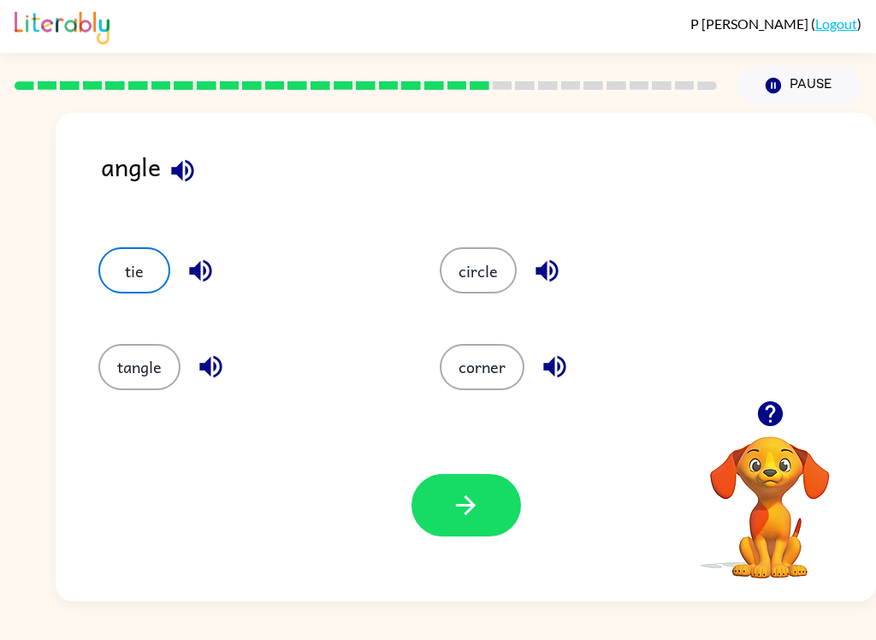
click at [473, 505] on icon "button" at bounding box center [466, 505] width 20 height 20
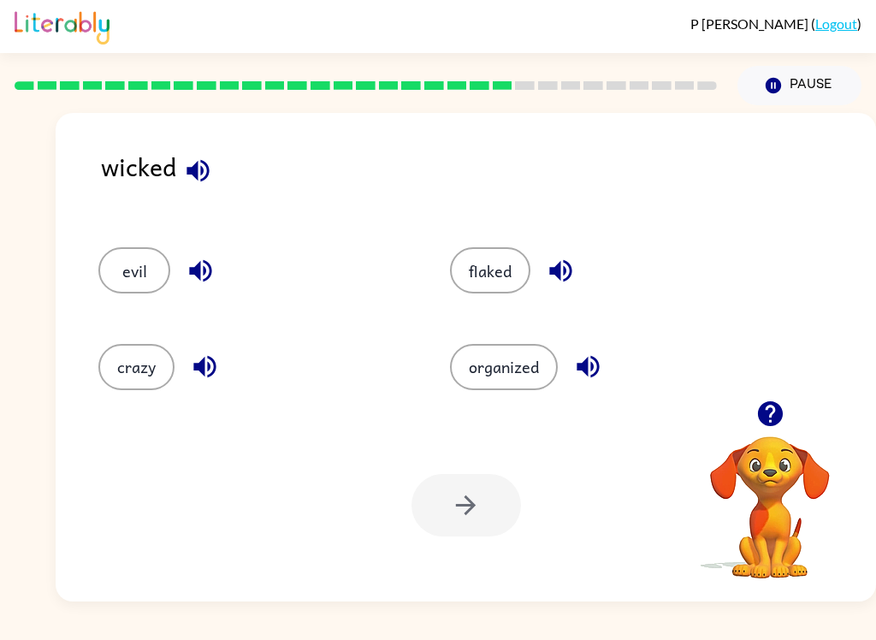
click at [581, 363] on icon "button" at bounding box center [588, 366] width 30 height 30
click at [559, 274] on icon "button" at bounding box center [560, 271] width 22 height 22
click at [206, 368] on icon "button" at bounding box center [205, 366] width 30 height 30
click at [204, 281] on icon "button" at bounding box center [200, 271] width 22 height 22
click at [142, 275] on button "evil" at bounding box center [134, 270] width 72 height 46
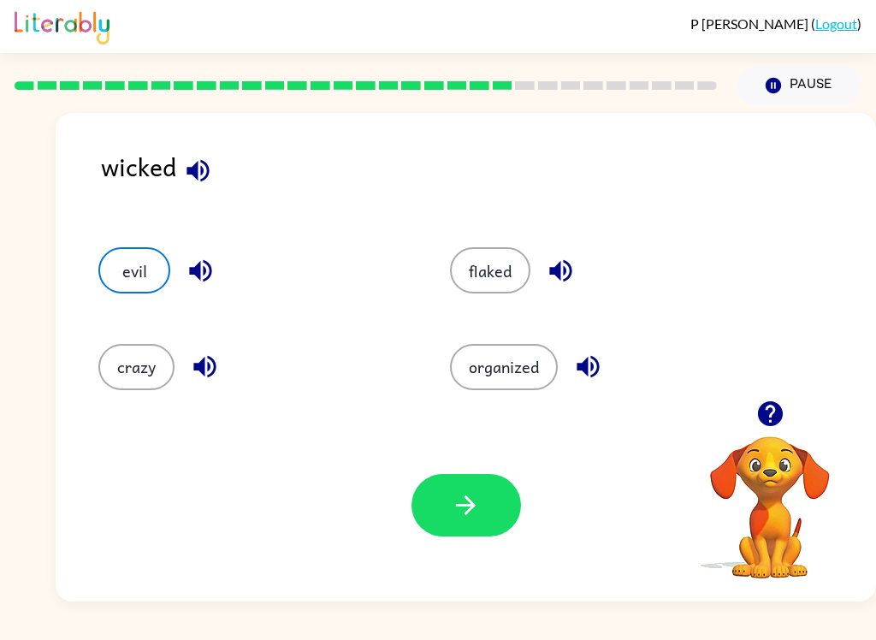
click at [445, 514] on button "button" at bounding box center [465, 505] width 109 height 62
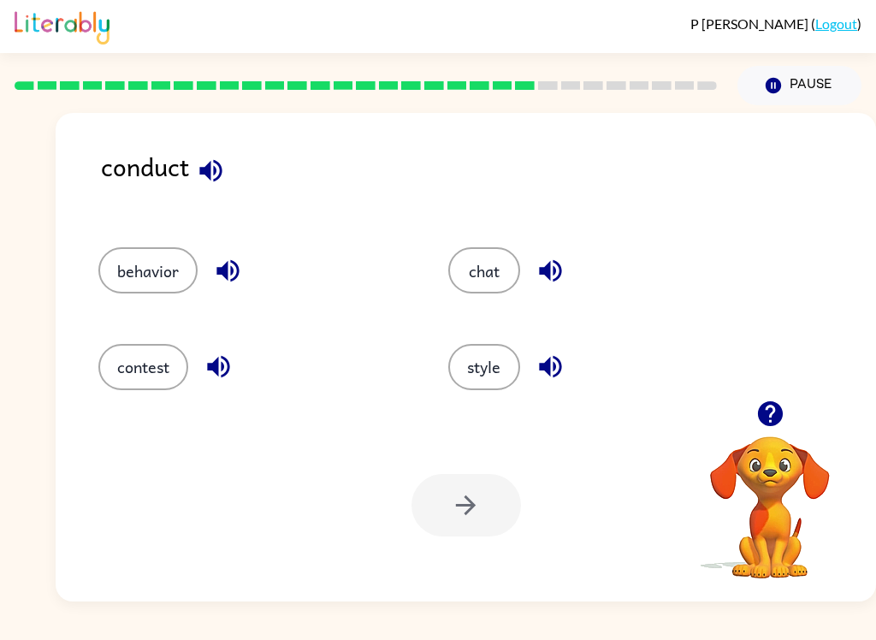
click at [204, 177] on icon "button" at bounding box center [211, 171] width 30 height 30
click at [214, 185] on icon "button" at bounding box center [211, 171] width 30 height 30
click at [221, 374] on icon "button" at bounding box center [219, 366] width 30 height 30
click at [233, 273] on icon "button" at bounding box center [227, 271] width 22 height 22
click at [559, 275] on icon "button" at bounding box center [550, 271] width 22 height 22
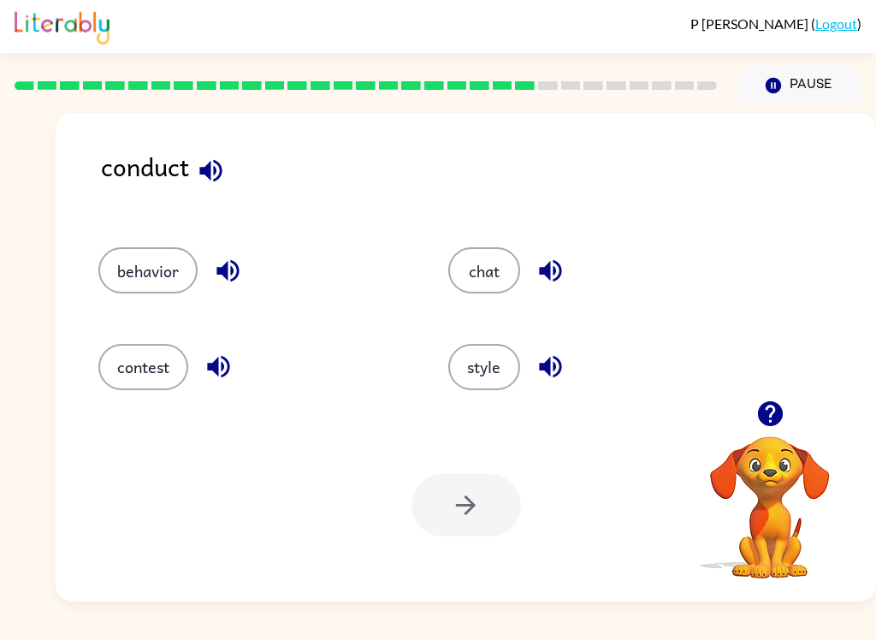
click at [552, 365] on icon "button" at bounding box center [550, 366] width 30 height 30
click at [157, 375] on button "contest" at bounding box center [143, 367] width 90 height 46
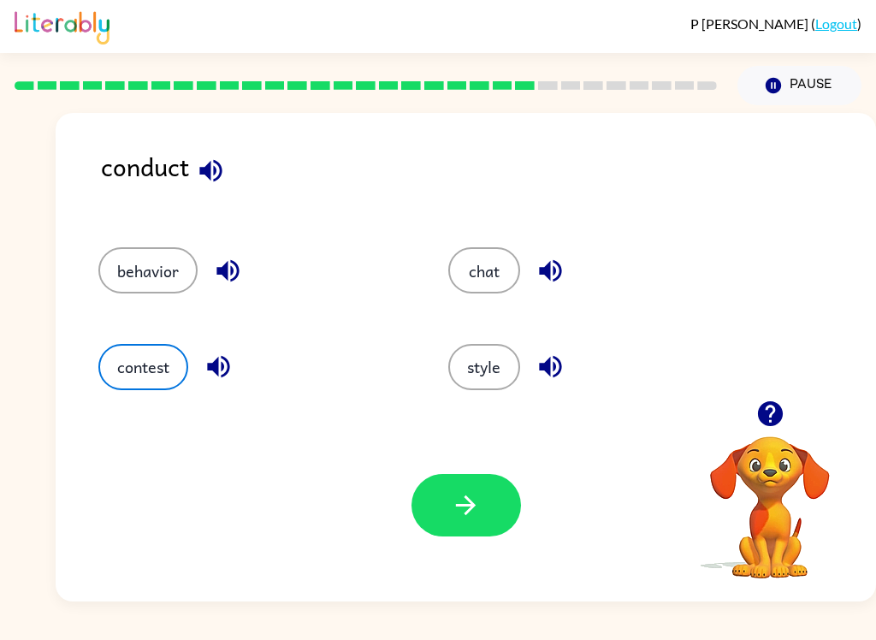
click at [467, 499] on icon "button" at bounding box center [466, 505] width 20 height 20
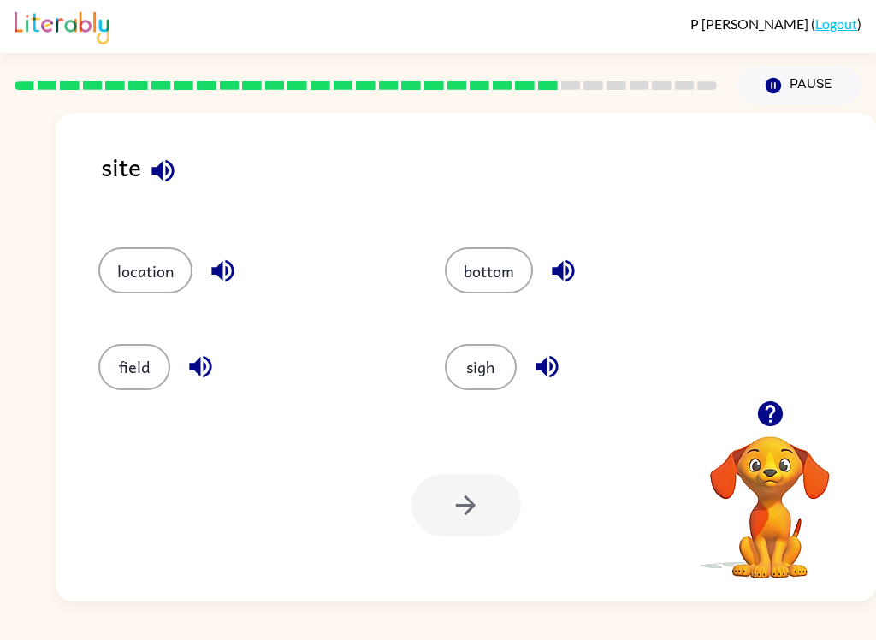
click at [170, 168] on icon "button" at bounding box center [163, 171] width 30 height 30
click at [226, 276] on icon "button" at bounding box center [223, 271] width 30 height 30
click at [151, 277] on button "location" at bounding box center [145, 270] width 94 height 46
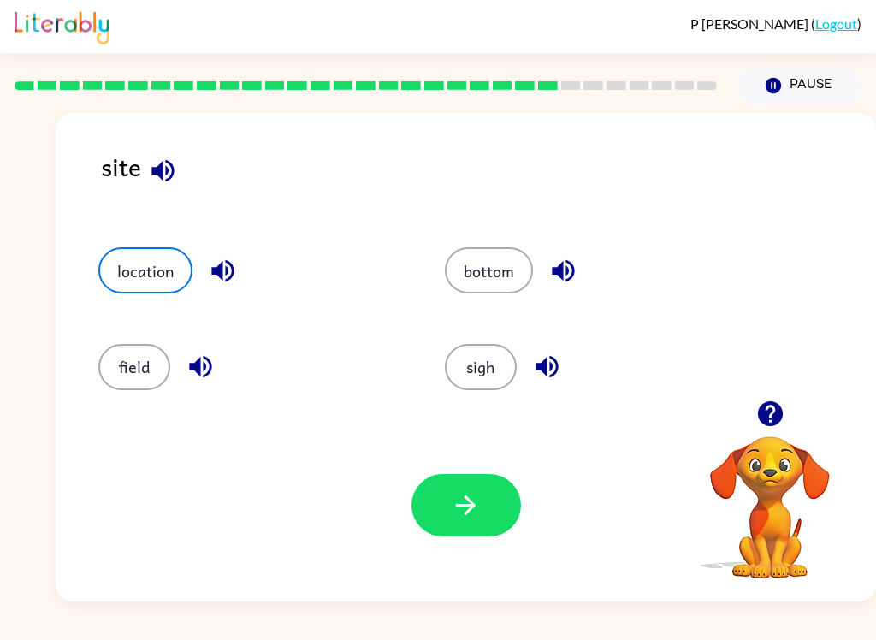
click at [468, 517] on icon "button" at bounding box center [466, 505] width 30 height 30
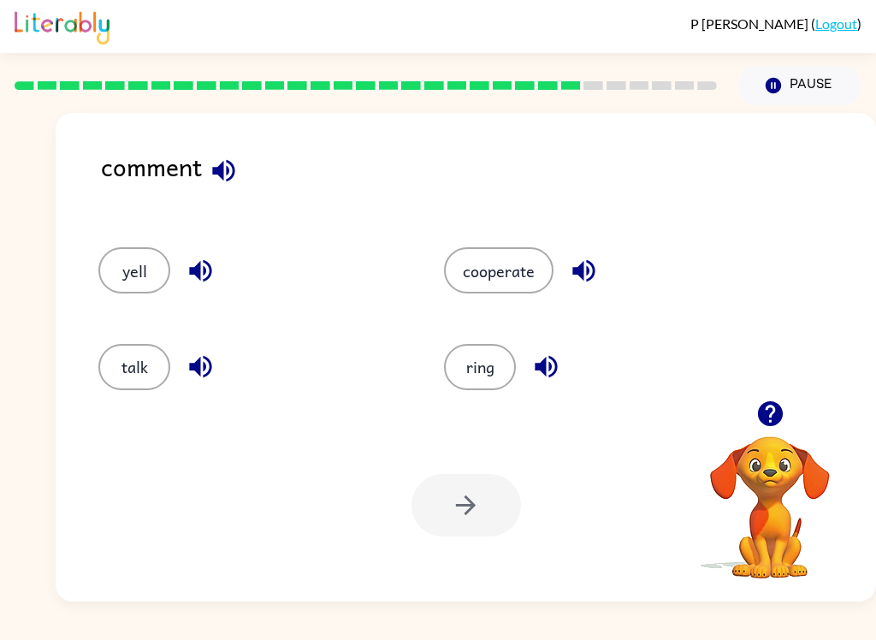
click at [204, 175] on button "button" at bounding box center [224, 171] width 44 height 44
click at [591, 262] on icon "button" at bounding box center [584, 271] width 30 height 30
click at [515, 286] on button "cooperate" at bounding box center [498, 270] width 109 height 46
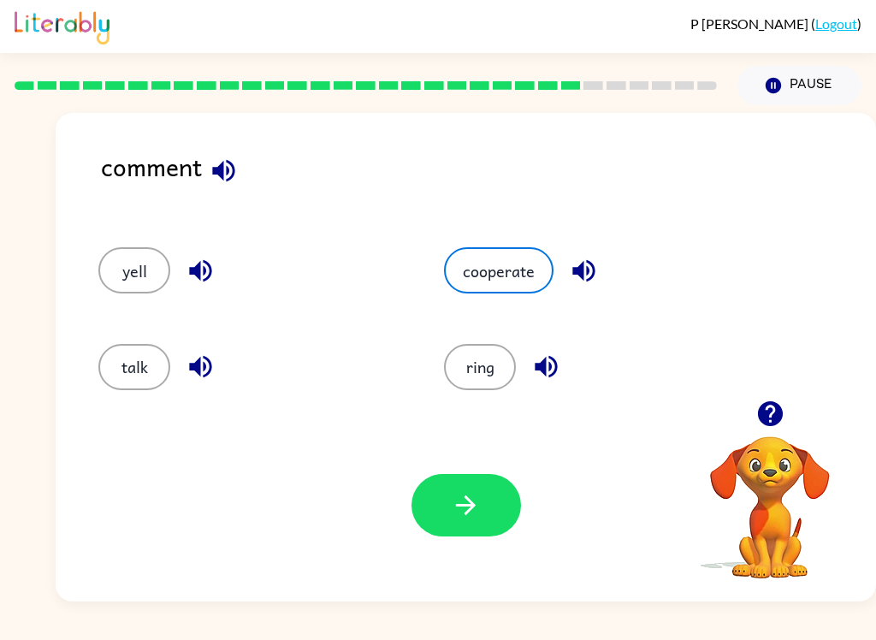
click at [475, 505] on icon "button" at bounding box center [466, 505] width 20 height 20
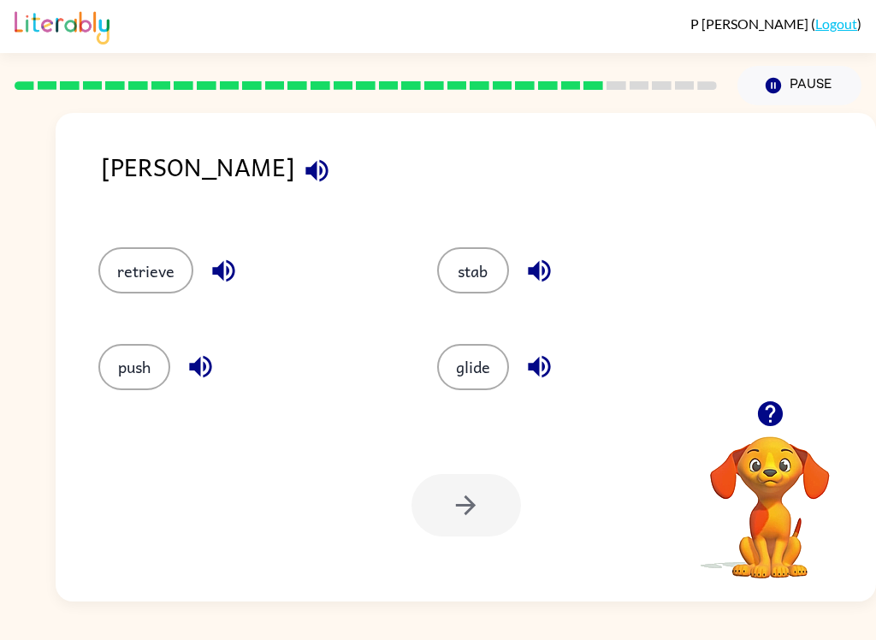
click at [305, 175] on icon "button" at bounding box center [316, 170] width 22 height 22
click at [538, 377] on icon "button" at bounding box center [539, 366] width 30 height 30
click at [183, 382] on div "push" at bounding box center [247, 367] width 299 height 46
click at [202, 363] on icon "button" at bounding box center [201, 366] width 30 height 30
click at [213, 273] on icon "button" at bounding box center [223, 271] width 22 height 22
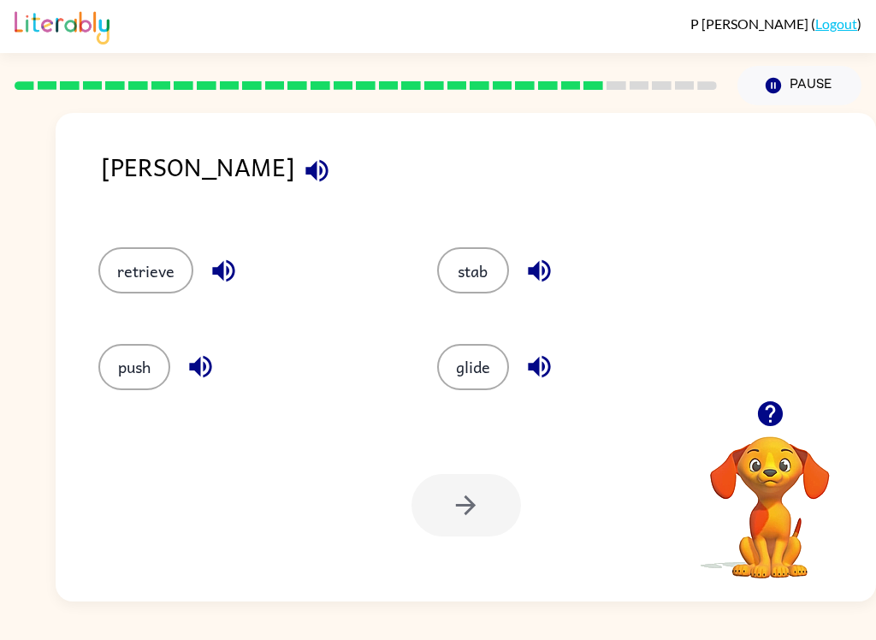
click at [536, 285] on icon "button" at bounding box center [539, 271] width 30 height 30
click at [488, 375] on button "glide" at bounding box center [473, 367] width 72 height 46
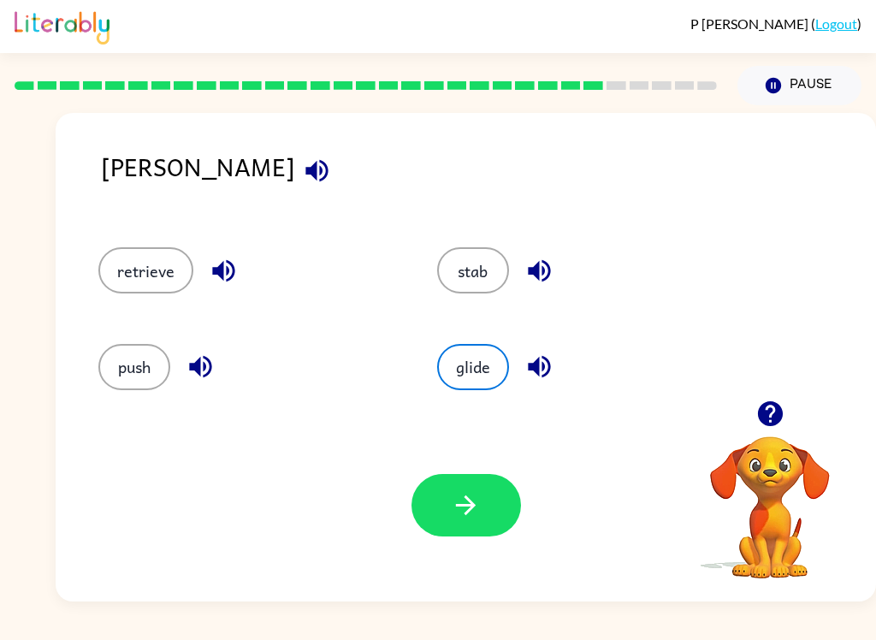
click at [229, 281] on icon "button" at bounding box center [224, 271] width 30 height 30
click at [491, 269] on button "stab" at bounding box center [473, 270] width 72 height 46
click at [483, 530] on button "button" at bounding box center [465, 505] width 109 height 62
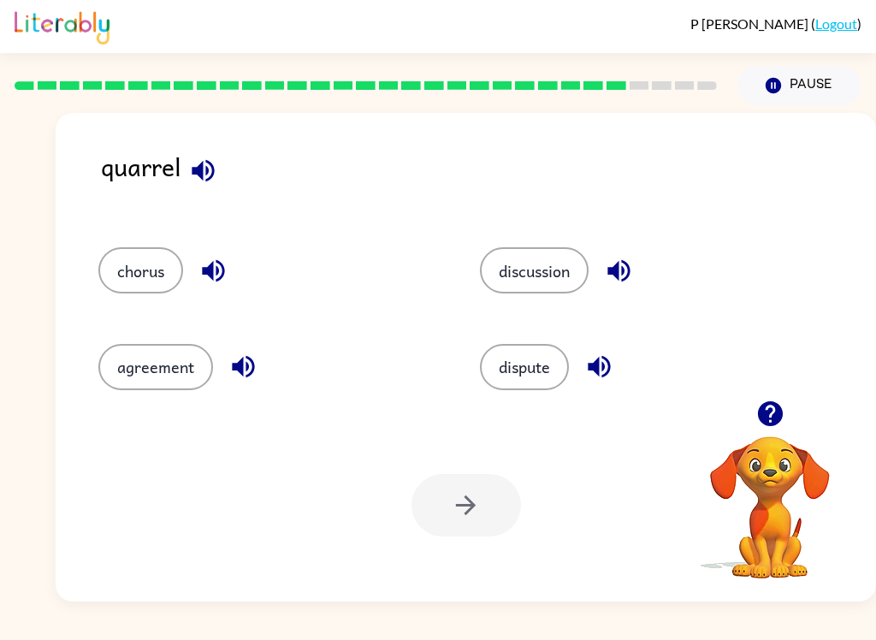
click at [193, 174] on icon "button" at bounding box center [203, 170] width 22 height 22
click at [158, 277] on button "chorus" at bounding box center [140, 270] width 85 height 46
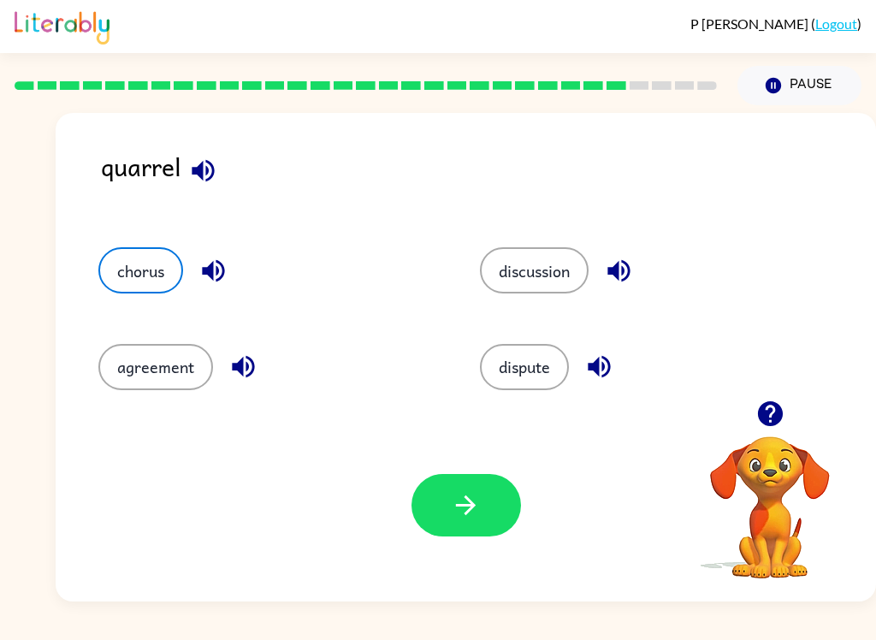
click at [216, 279] on icon "button" at bounding box center [213, 271] width 30 height 30
click at [229, 381] on icon "button" at bounding box center [243, 366] width 30 height 30
click at [626, 273] on icon "button" at bounding box center [618, 271] width 22 height 22
click at [605, 371] on icon "button" at bounding box center [599, 367] width 22 height 22
click at [207, 275] on icon "button" at bounding box center [213, 271] width 22 height 22
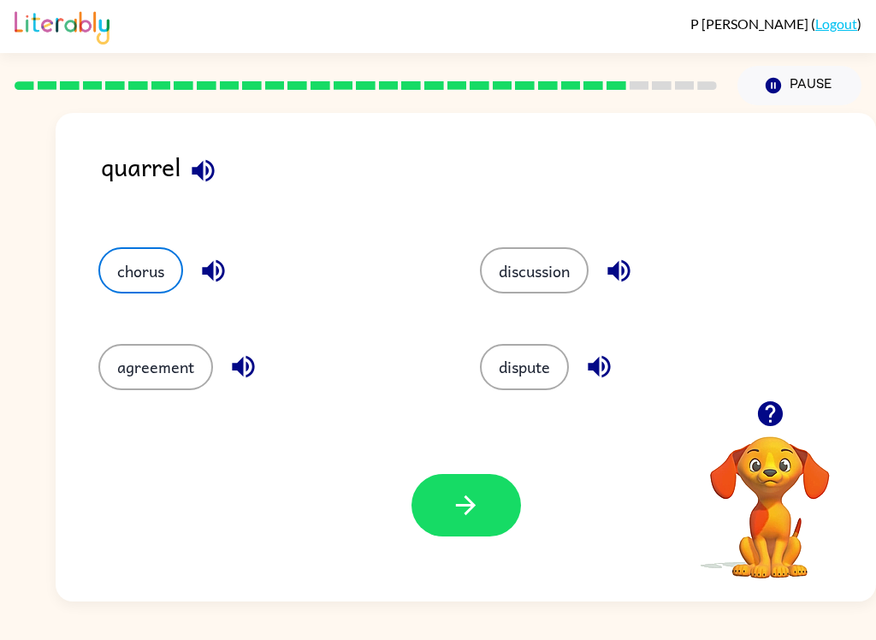
click at [598, 380] on icon "button" at bounding box center [599, 366] width 30 height 30
click at [151, 272] on button "chorus" at bounding box center [140, 270] width 85 height 46
click at [463, 513] on icon "button" at bounding box center [466, 505] width 30 height 30
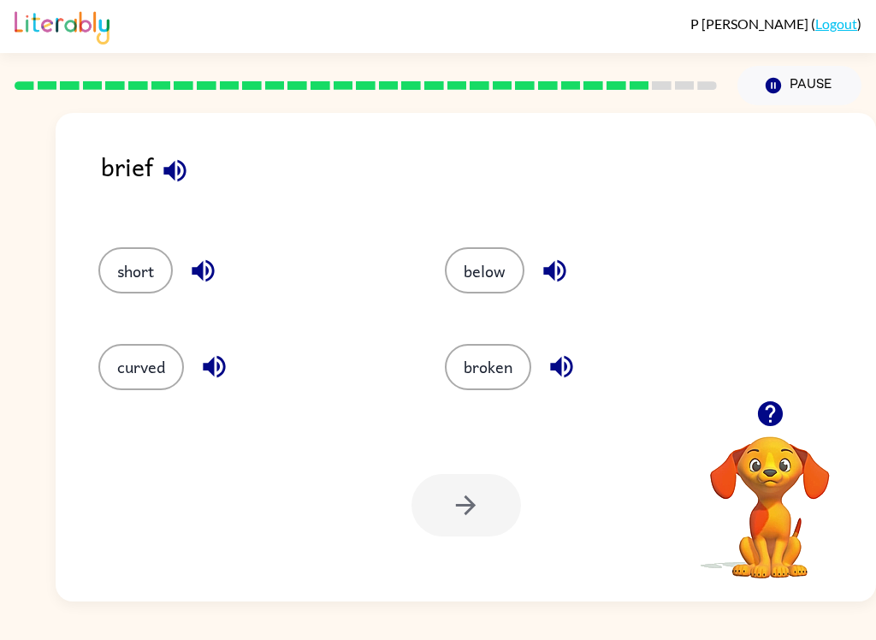
click at [182, 174] on icon "button" at bounding box center [175, 171] width 30 height 30
click at [210, 363] on icon "button" at bounding box center [214, 367] width 22 height 22
click at [217, 368] on icon "button" at bounding box center [214, 366] width 30 height 30
click at [213, 376] on icon "button" at bounding box center [214, 366] width 30 height 30
click at [514, 281] on button "below" at bounding box center [485, 270] width 80 height 46
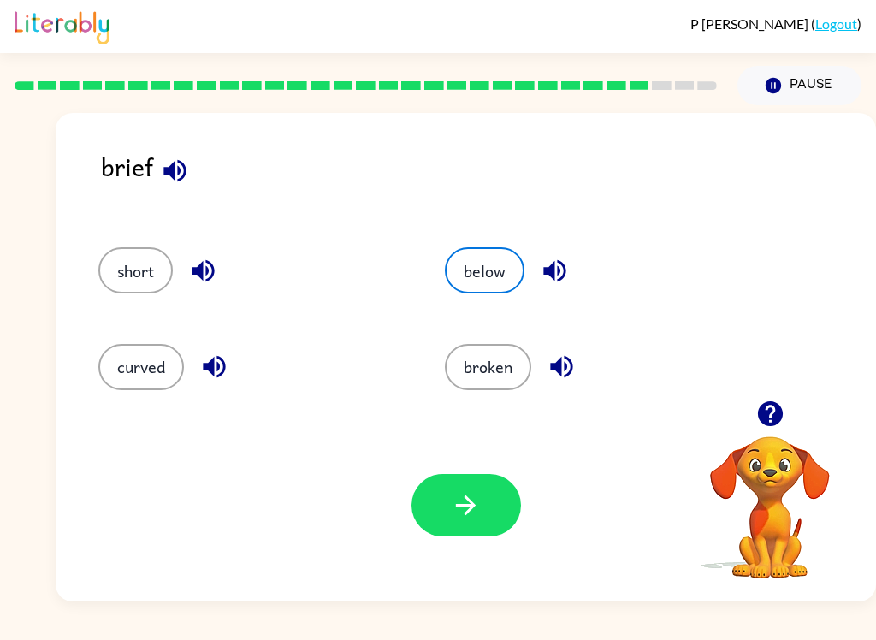
click at [476, 514] on icon "button" at bounding box center [466, 505] width 30 height 30
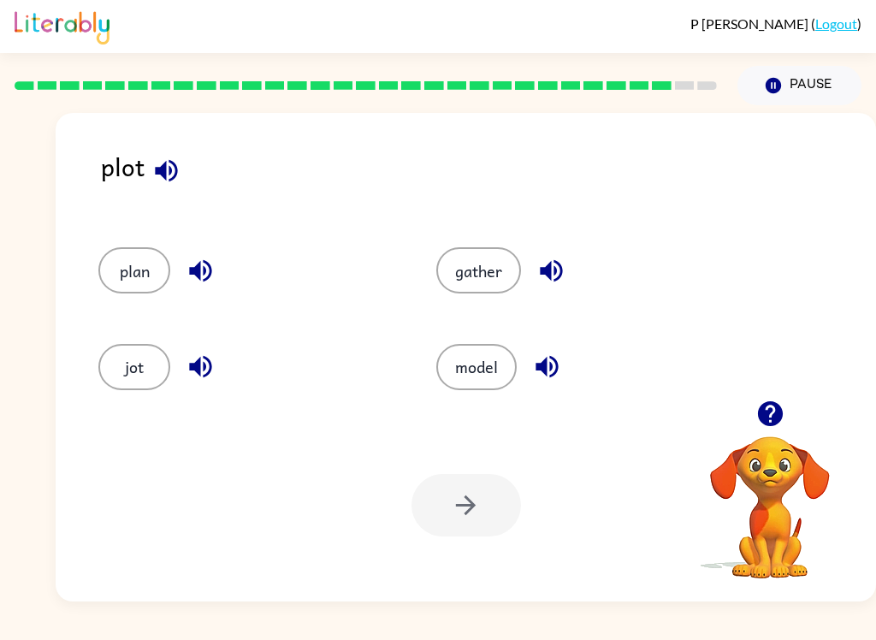
click at [173, 181] on icon "button" at bounding box center [166, 171] width 30 height 30
click at [543, 365] on icon "button" at bounding box center [546, 367] width 22 height 22
click at [552, 271] on icon "button" at bounding box center [551, 271] width 30 height 30
click at [208, 381] on icon "button" at bounding box center [201, 366] width 30 height 30
click at [202, 270] on icon "button" at bounding box center [201, 271] width 30 height 30
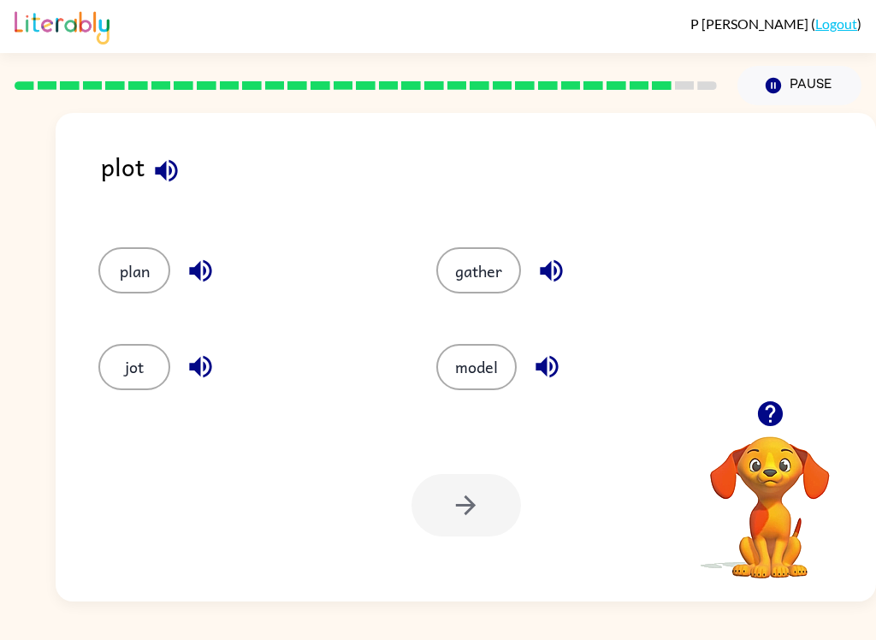
click at [167, 276] on button "plan" at bounding box center [134, 270] width 72 height 46
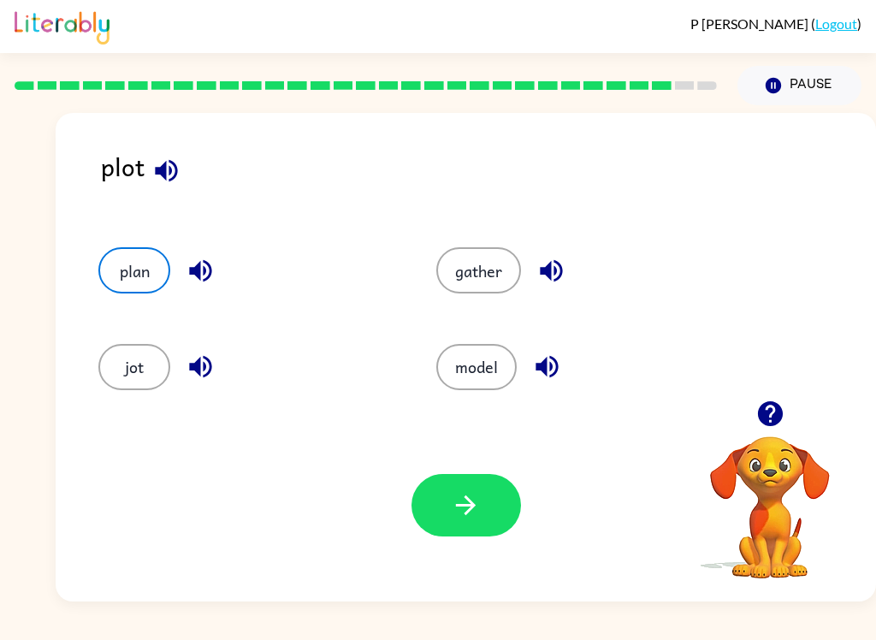
click at [459, 514] on icon "button" at bounding box center [466, 505] width 30 height 30
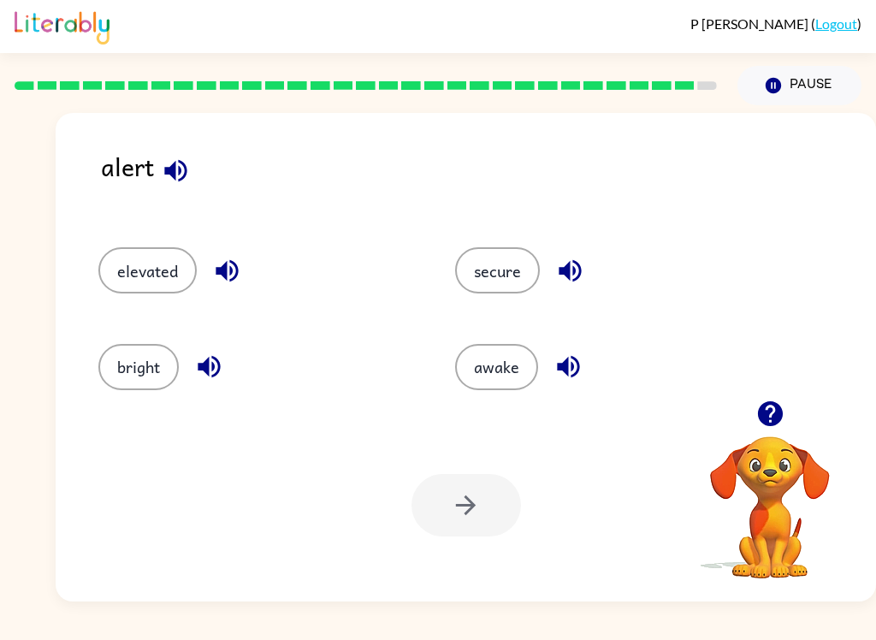
click at [504, 367] on button "awake" at bounding box center [496, 367] width 83 height 46
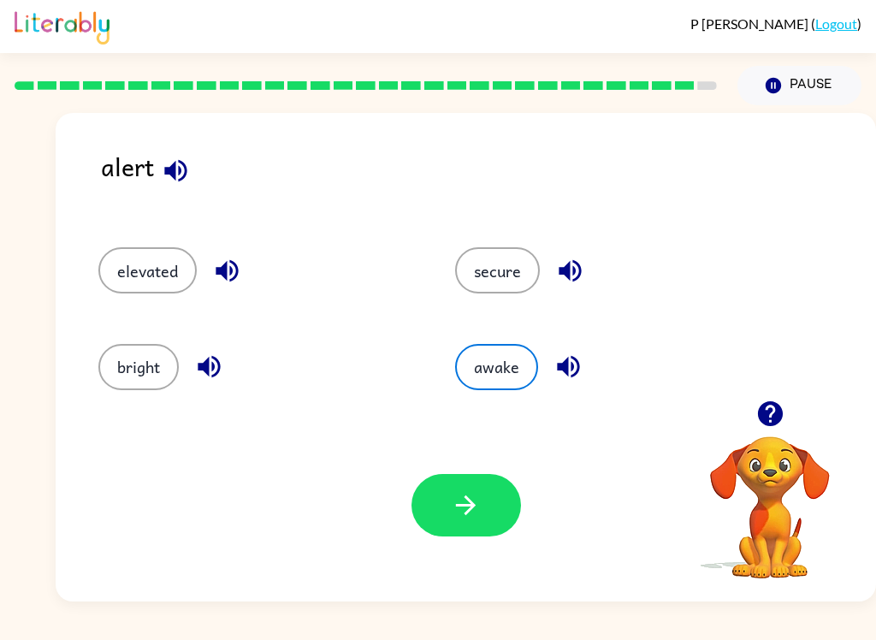
click at [458, 512] on icon "button" at bounding box center [466, 505] width 30 height 30
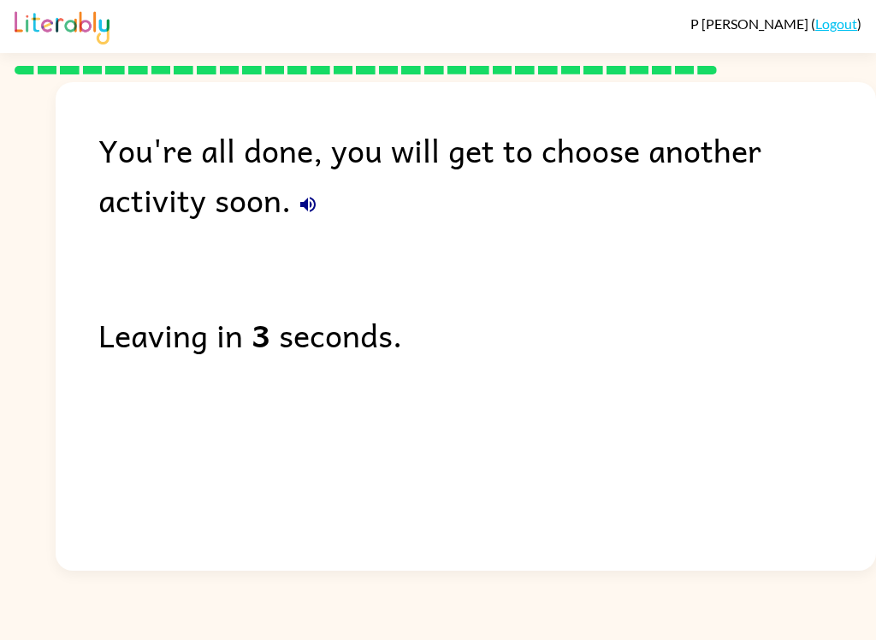
click at [298, 204] on icon "button" at bounding box center [308, 204] width 21 height 21
